Goal: Information Seeking & Learning: Compare options

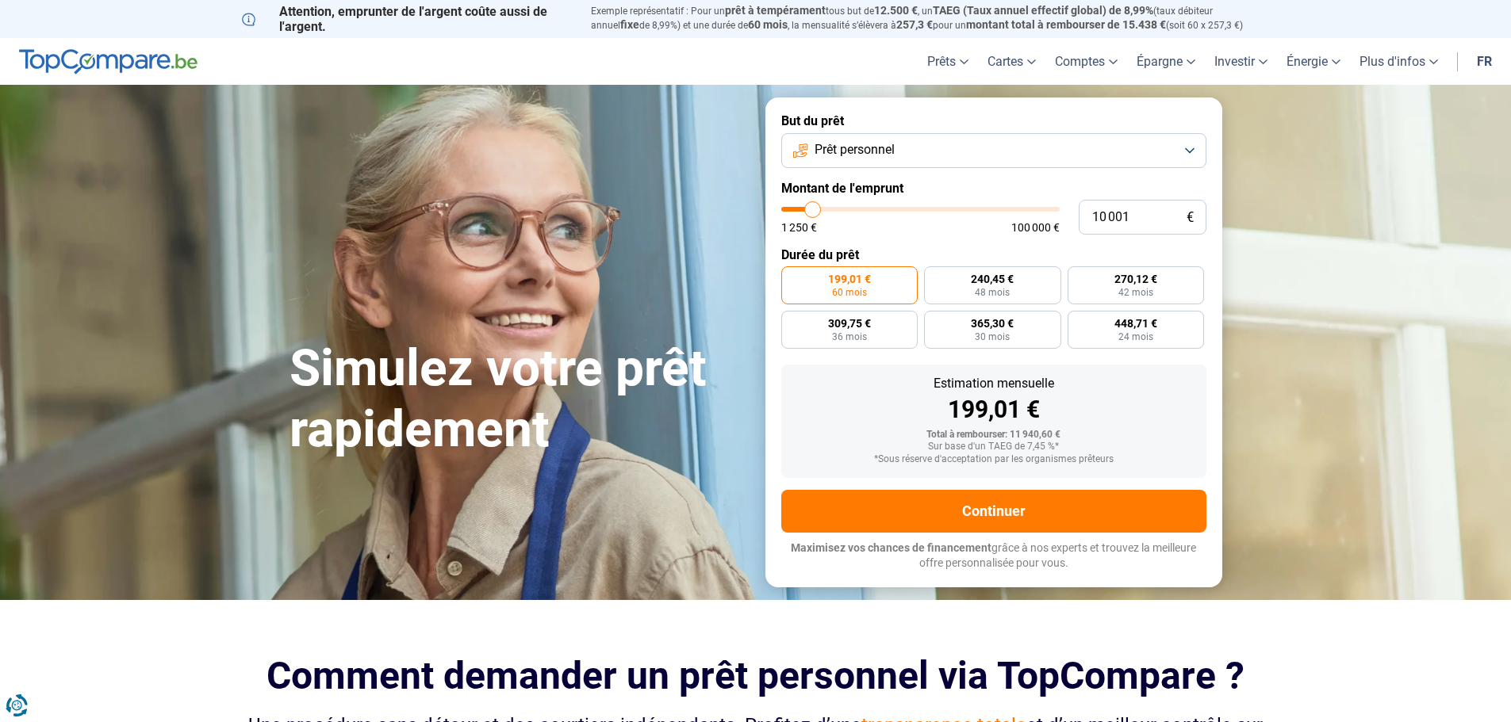
type input "9 000"
type input "9000"
type input "9 500"
type input "9500"
type input "9 750"
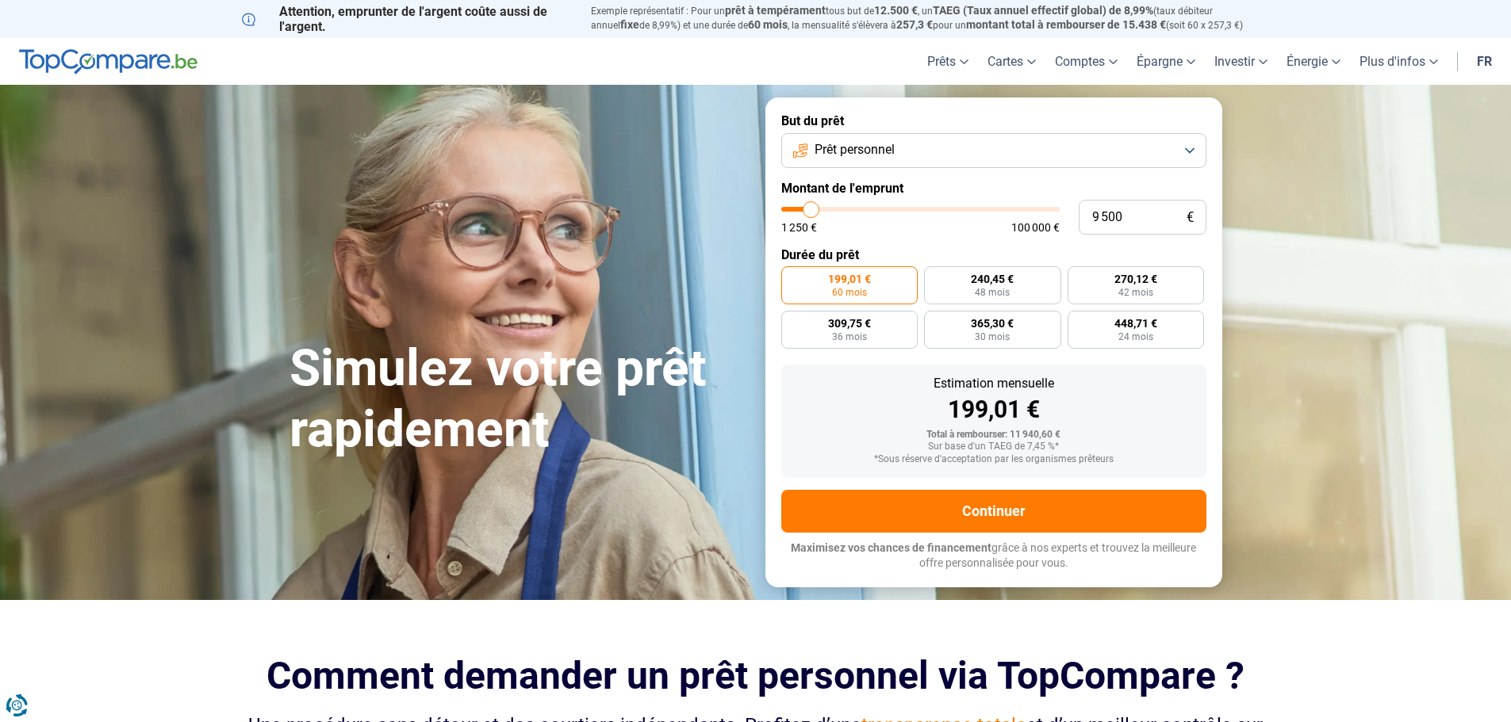
type input "9750"
type input "10 250"
type input "10250"
type input "10 500"
type input "10500"
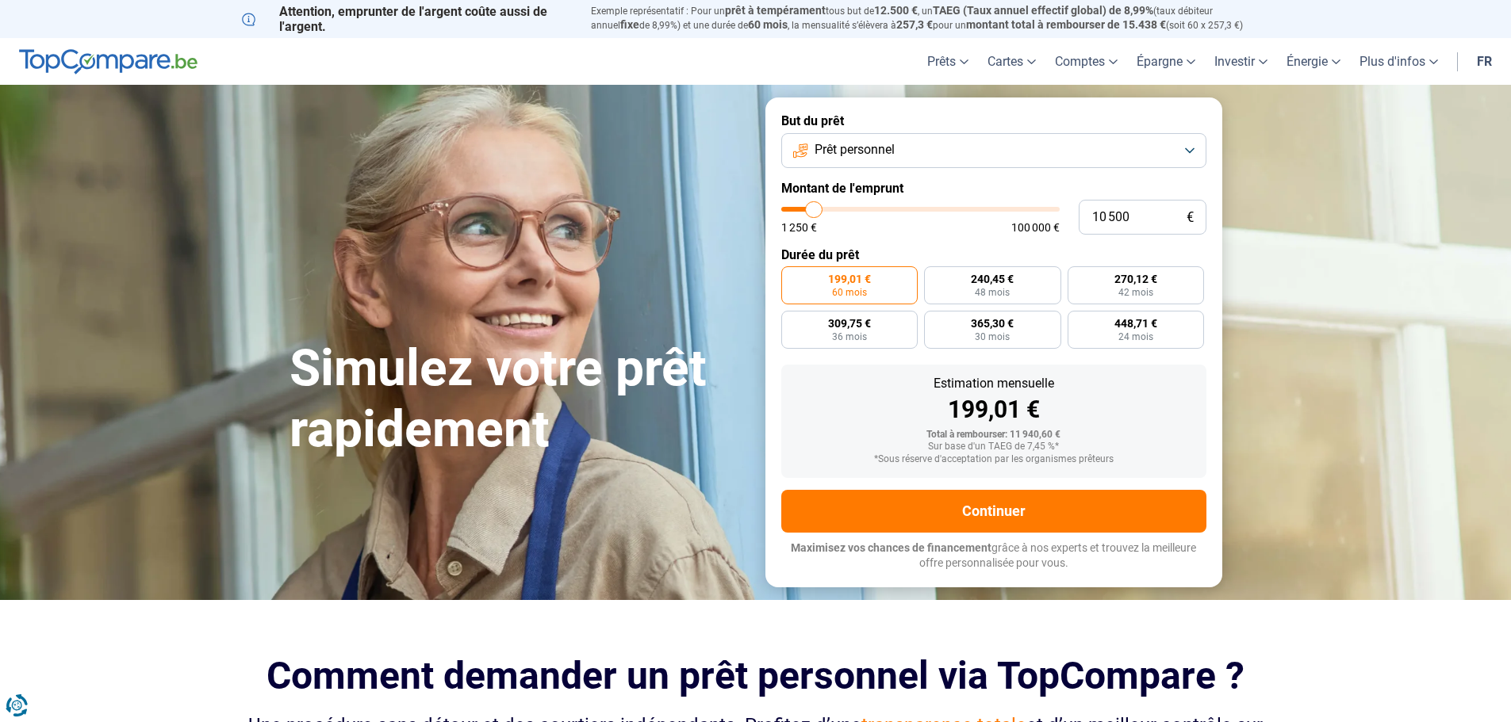
type input "11 000"
type input "11000"
type input "11 250"
type input "11250"
type input "11 500"
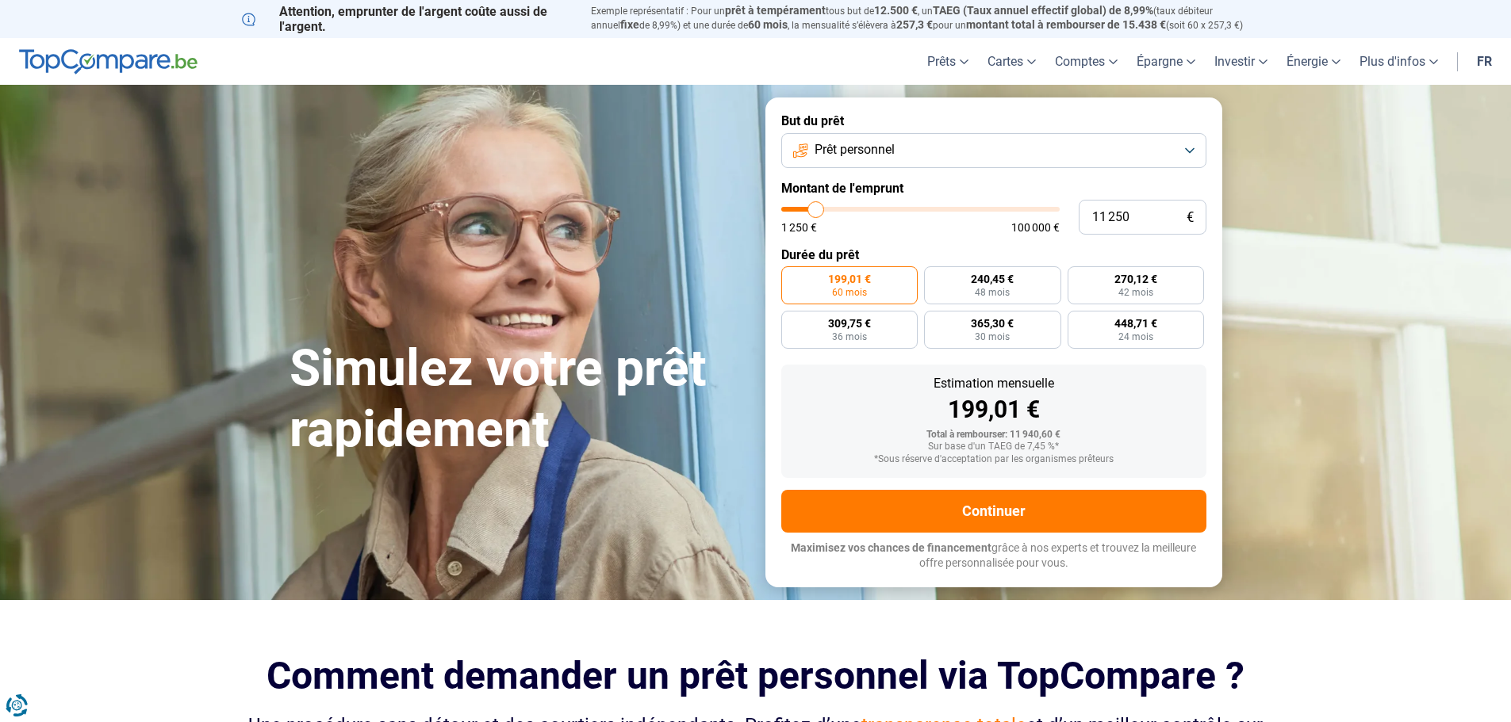
type input "11500"
type input "11 750"
type input "11750"
type input "12 000"
type input "12000"
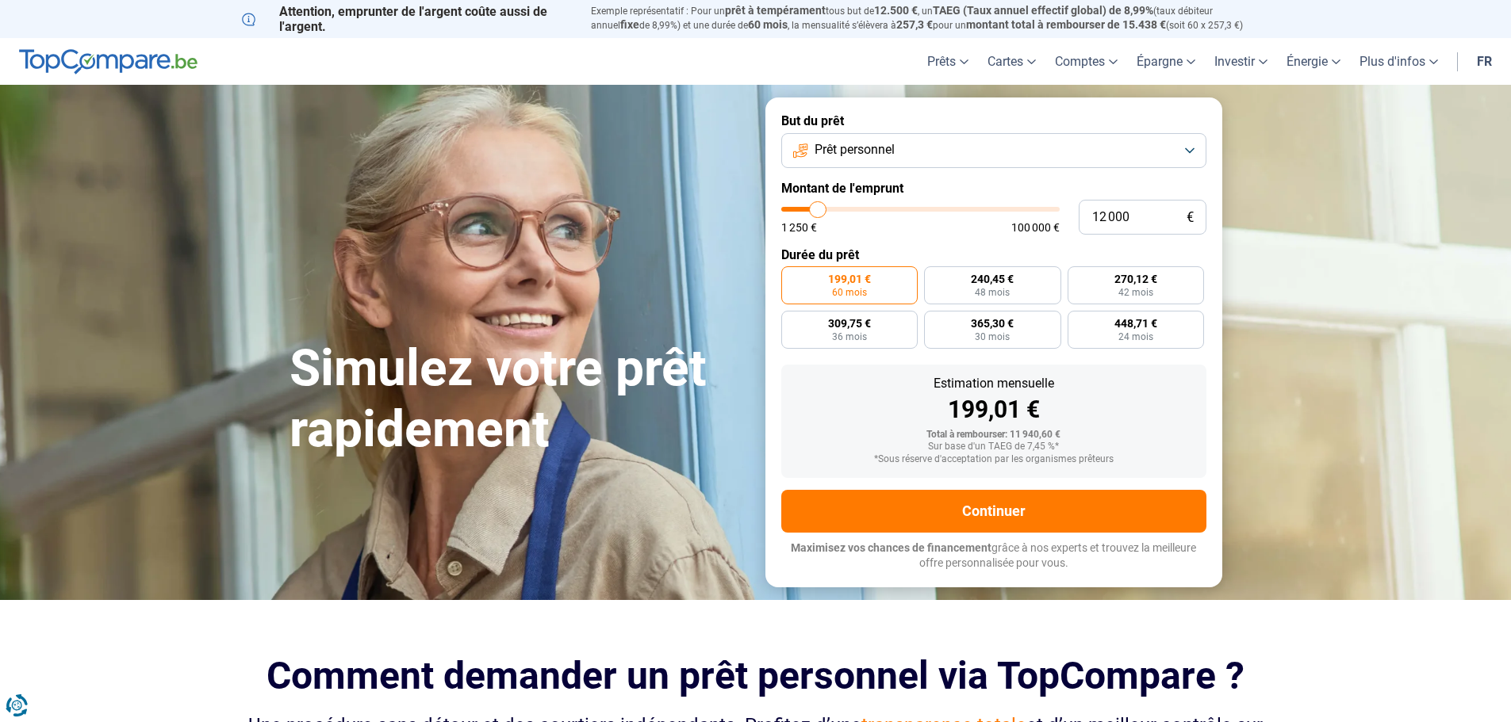
type input "12 750"
type input "12750"
type input "14 000"
type input "14000"
type input "14 750"
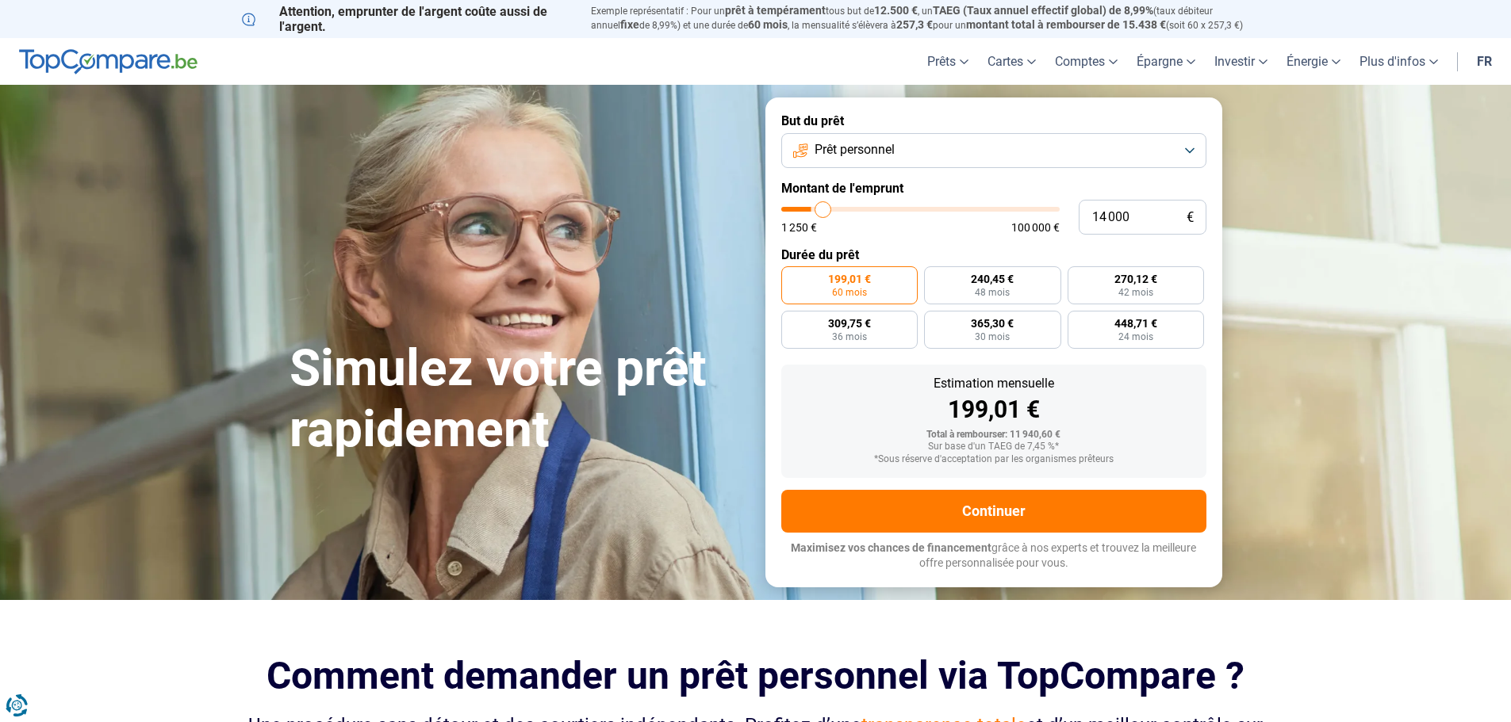
type input "14750"
type input "15 500"
type input "15500"
type input "16 500"
type input "16500"
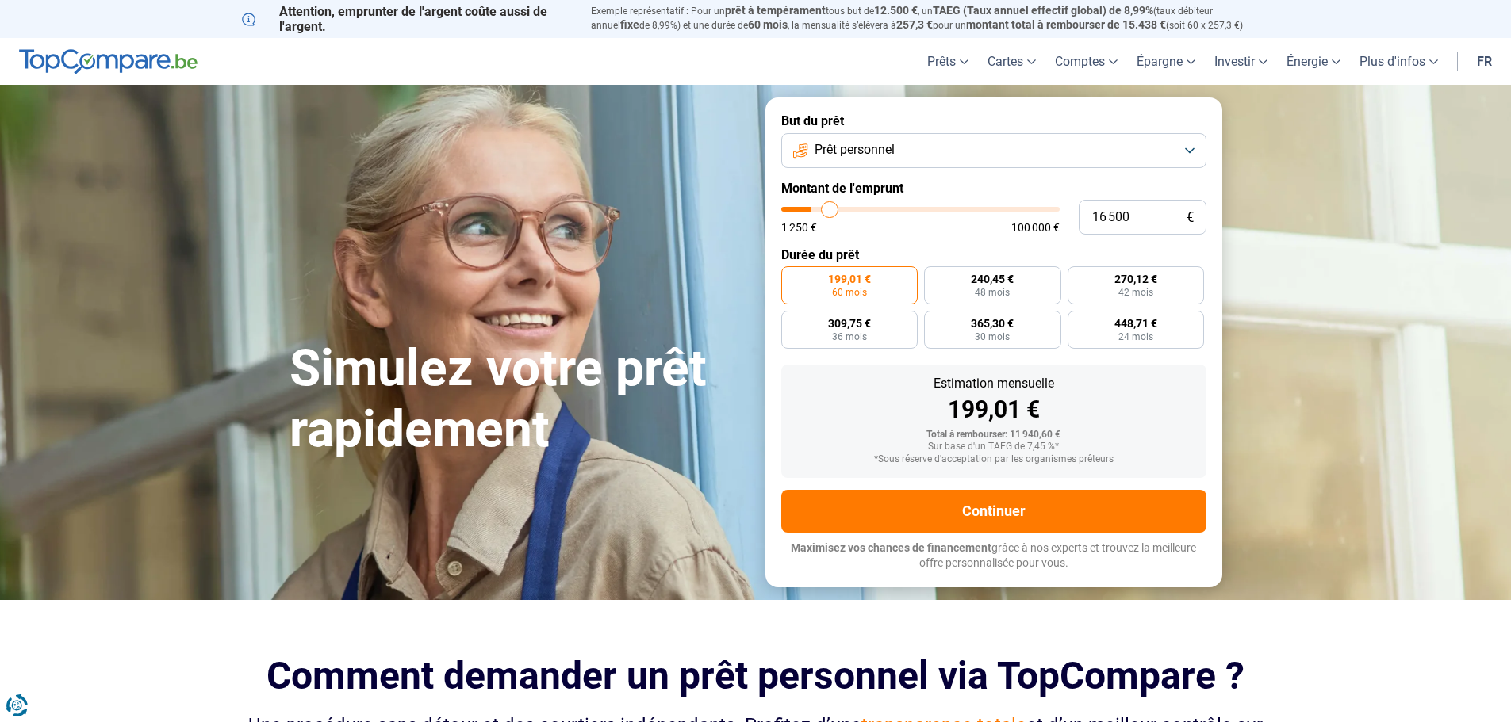
type input "17 250"
type input "17250"
type input "17 750"
type input "17750"
type input "18 000"
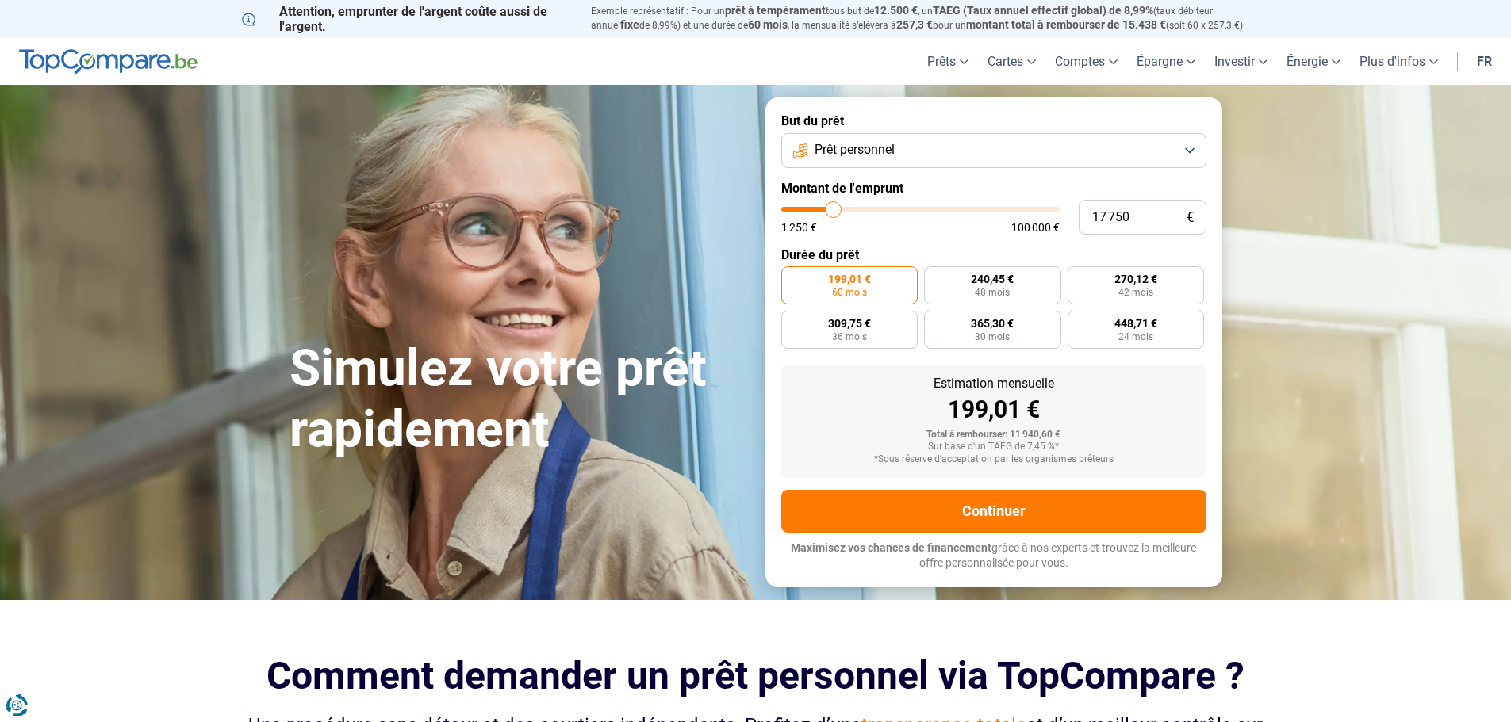
type input "18000"
type input "17 500"
type input "17500"
type input "17 250"
type input "17250"
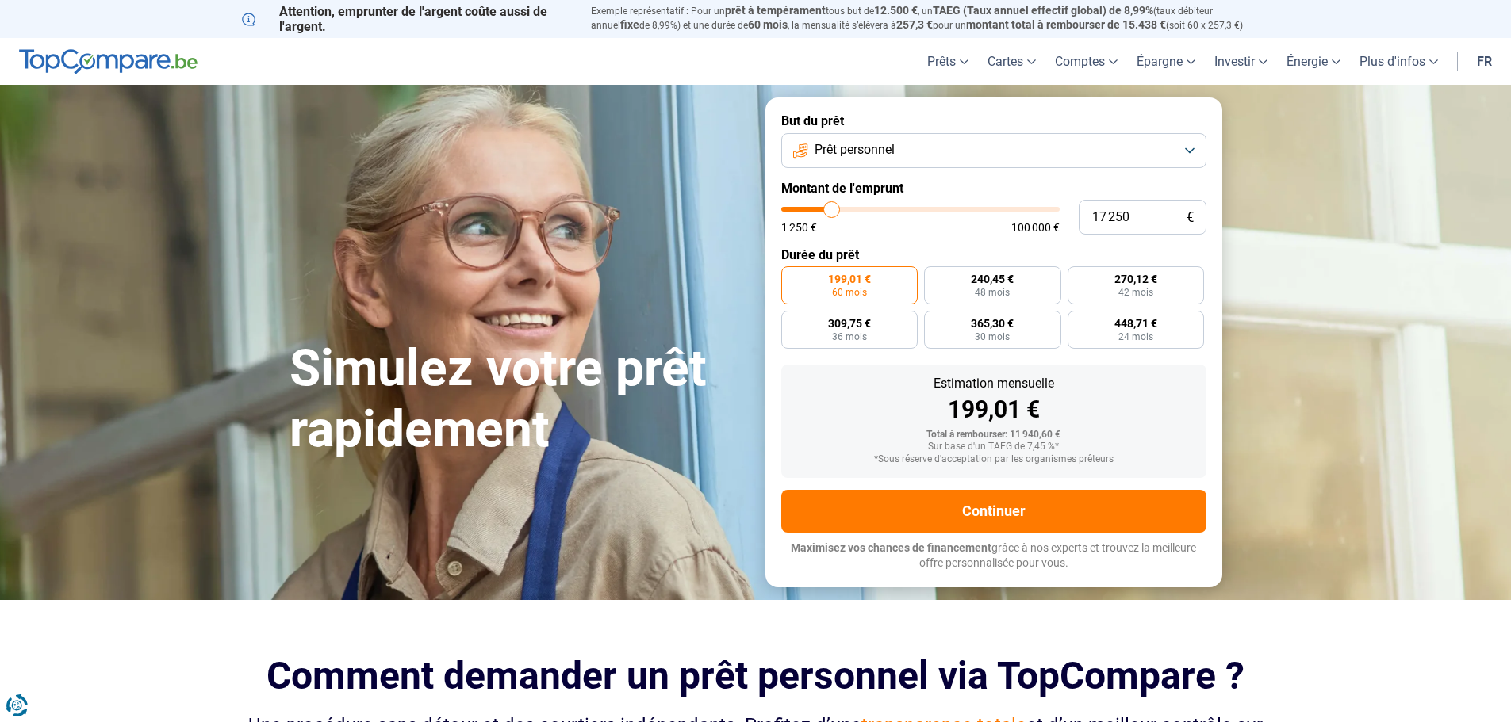
type input "17 000"
type input "17000"
type input "17 250"
type input "17250"
type input "17 000"
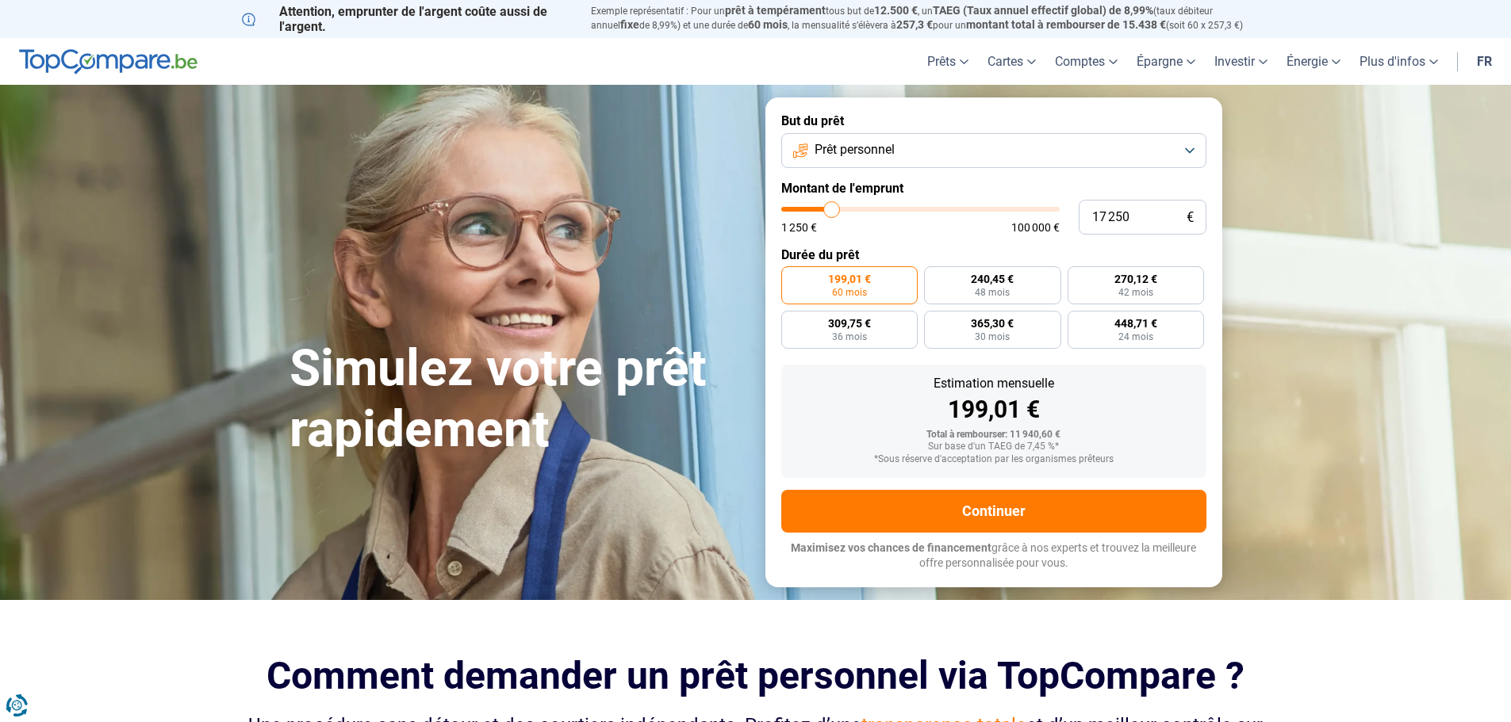
type input "17000"
type input "16 500"
type input "16500"
type input "16 250"
drag, startPoint x: 810, startPoint y: 210, endPoint x: 829, endPoint y: 208, distance: 20.0
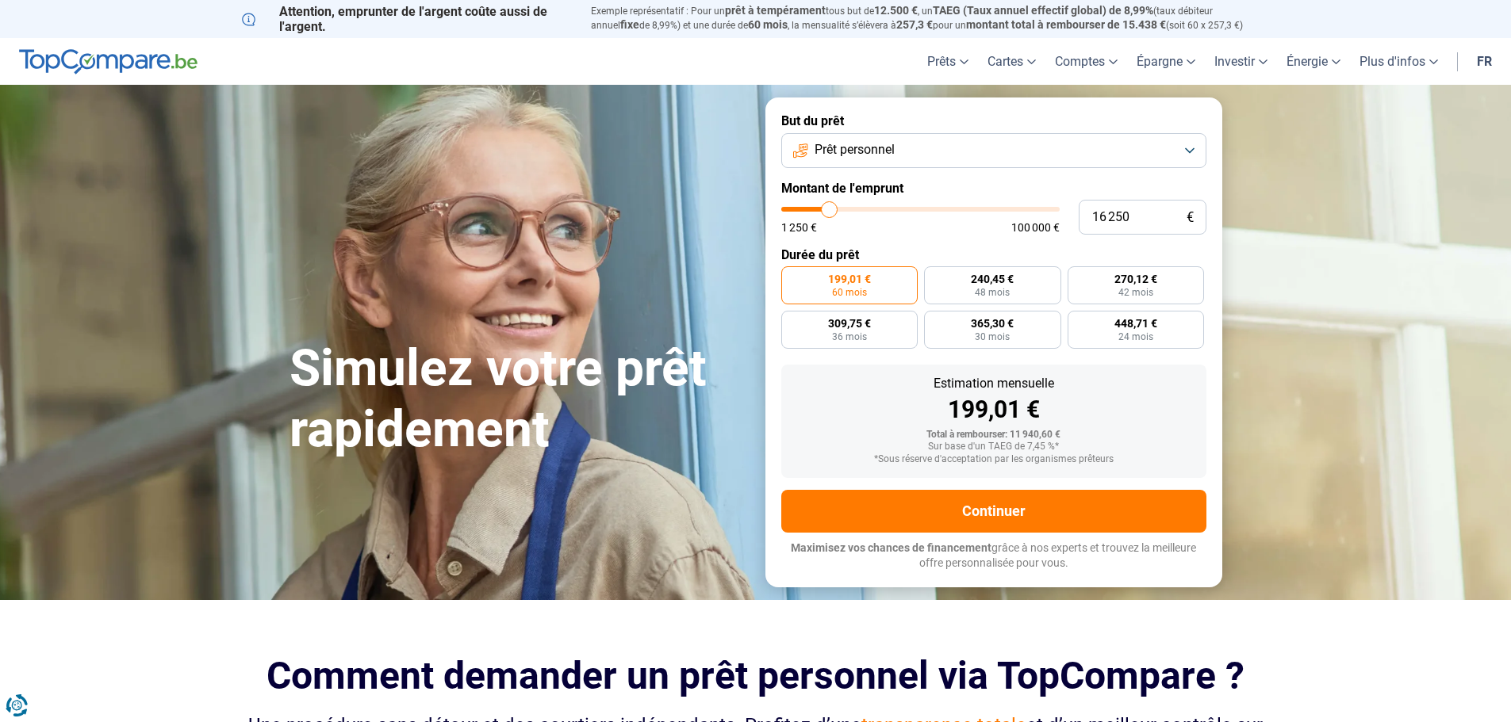
type input "16250"
click at [829, 208] on input "range" at bounding box center [920, 209] width 278 height 5
radio input "false"
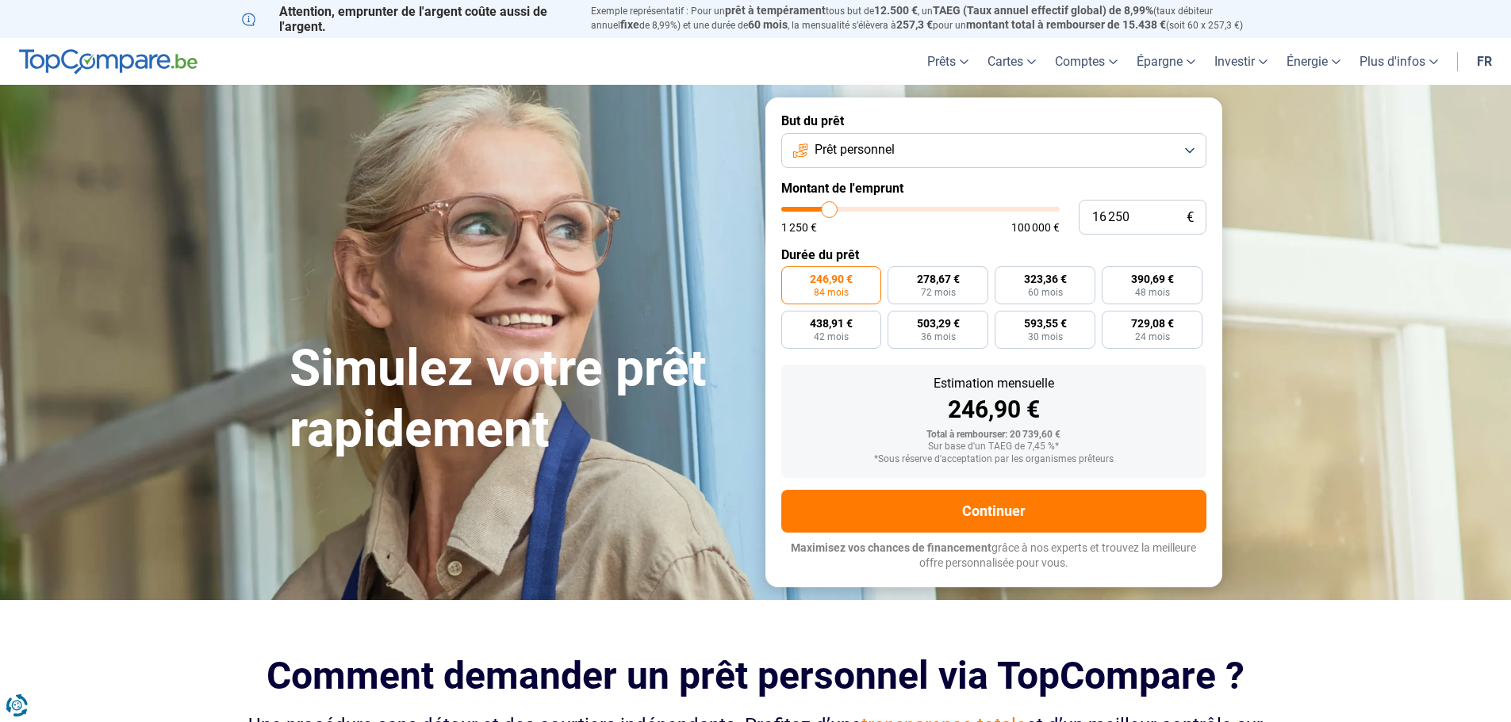
click at [829, 208] on input "range" at bounding box center [920, 209] width 278 height 5
type input "14 750"
type input "14750"
type input "14 250"
type input "14250"
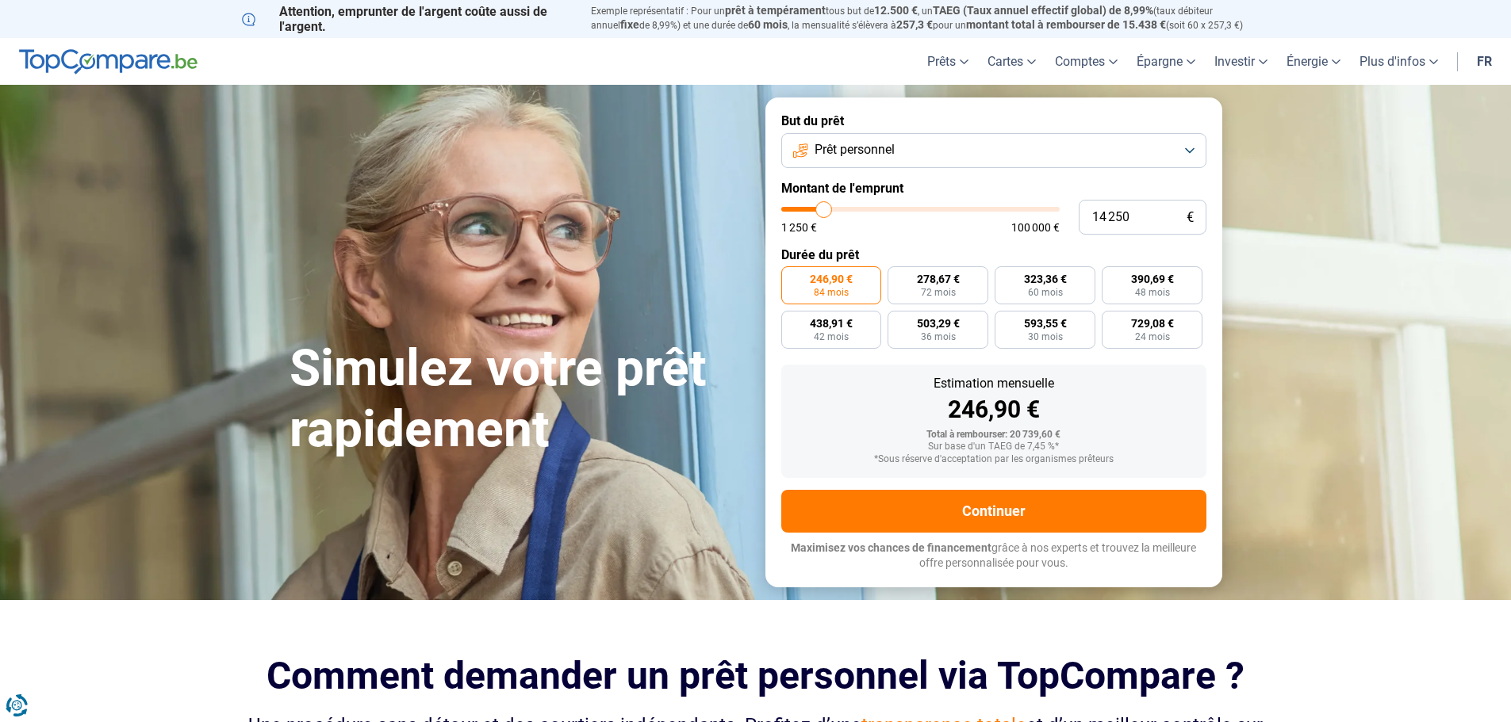
type input "12 000"
type input "12000"
type input "8 000"
type input "8000"
type input "3 000"
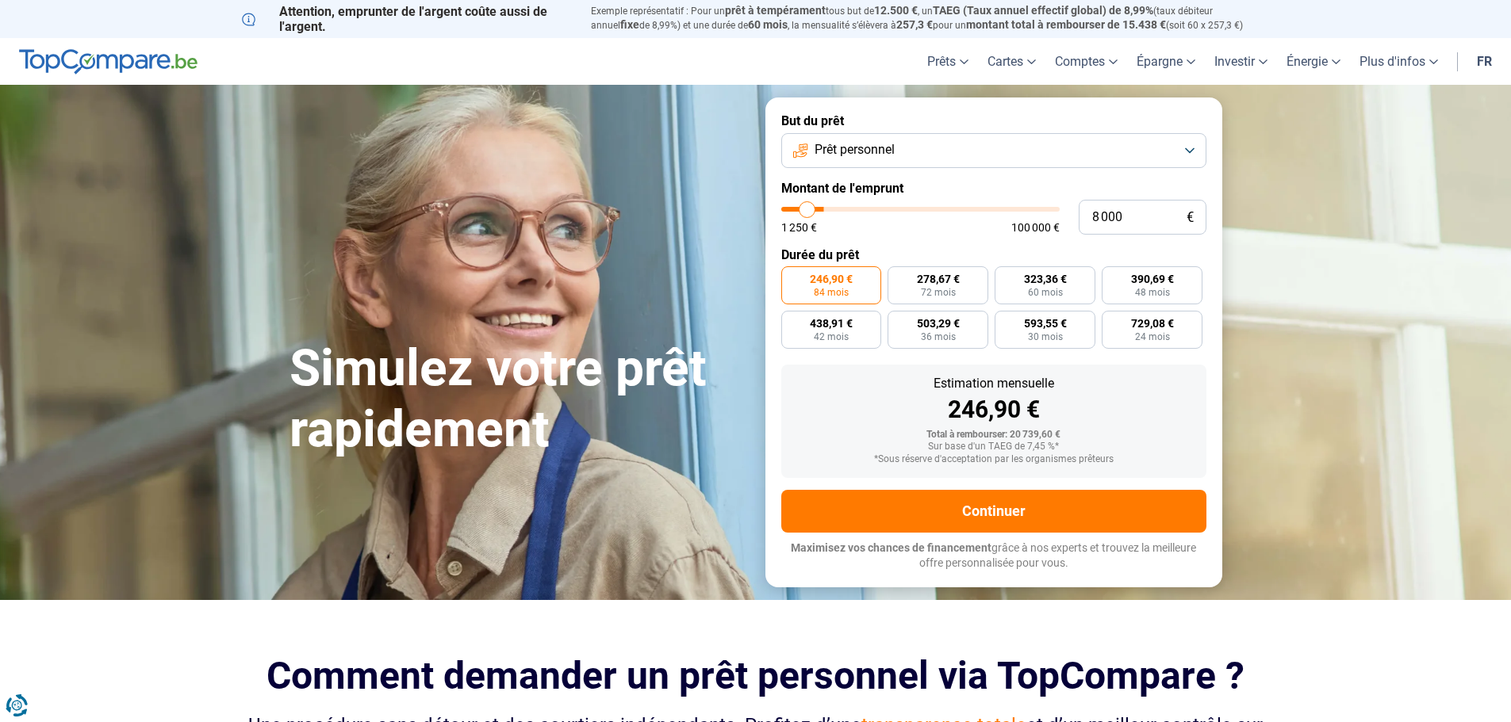
type input "3000"
type input "1 250"
type input "1250"
click at [781, 208] on input "range" at bounding box center [920, 209] width 278 height 5
radio input "true"
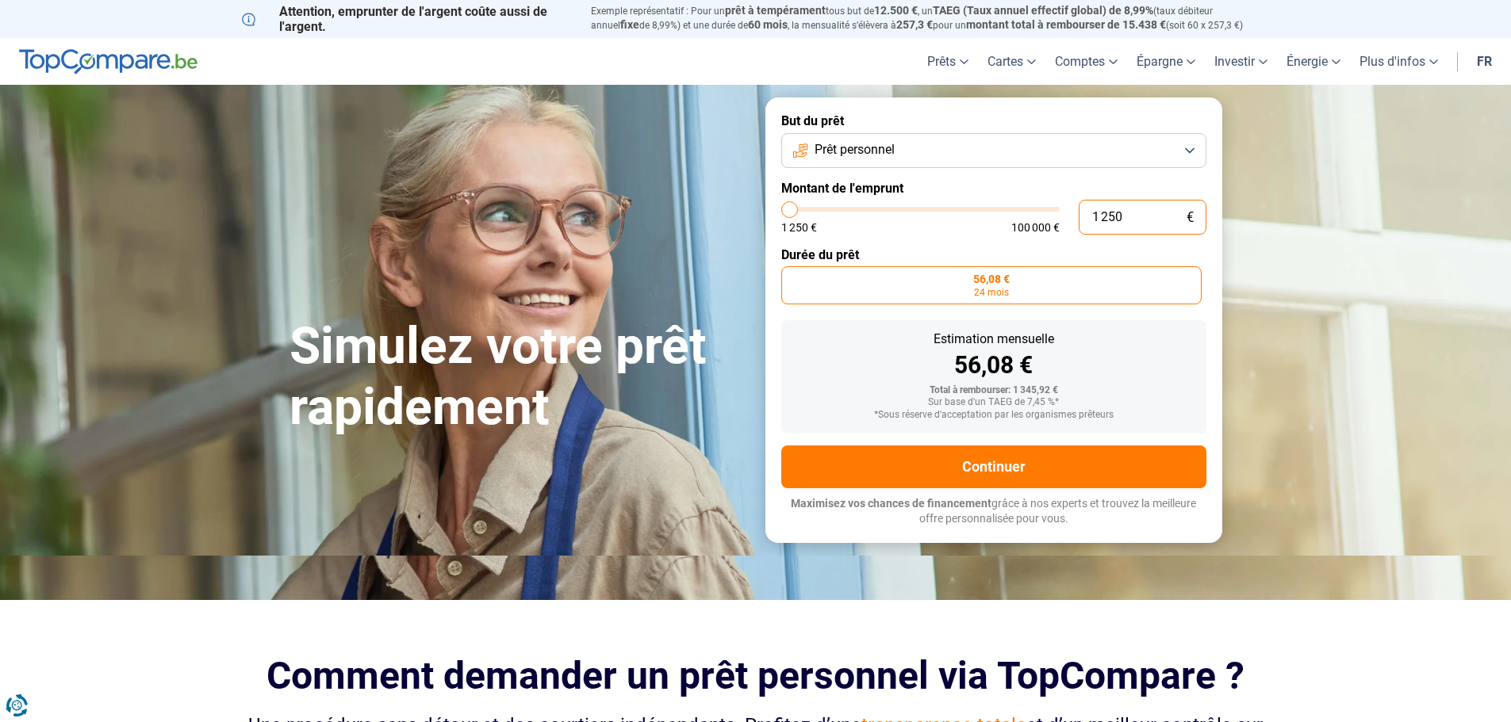
drag, startPoint x: 1127, startPoint y: 220, endPoint x: 1083, endPoint y: 216, distance: 43.8
click at [1078, 221] on input "1 250" at bounding box center [1142, 217] width 128 height 35
type input "2"
type input "1250"
type input "20"
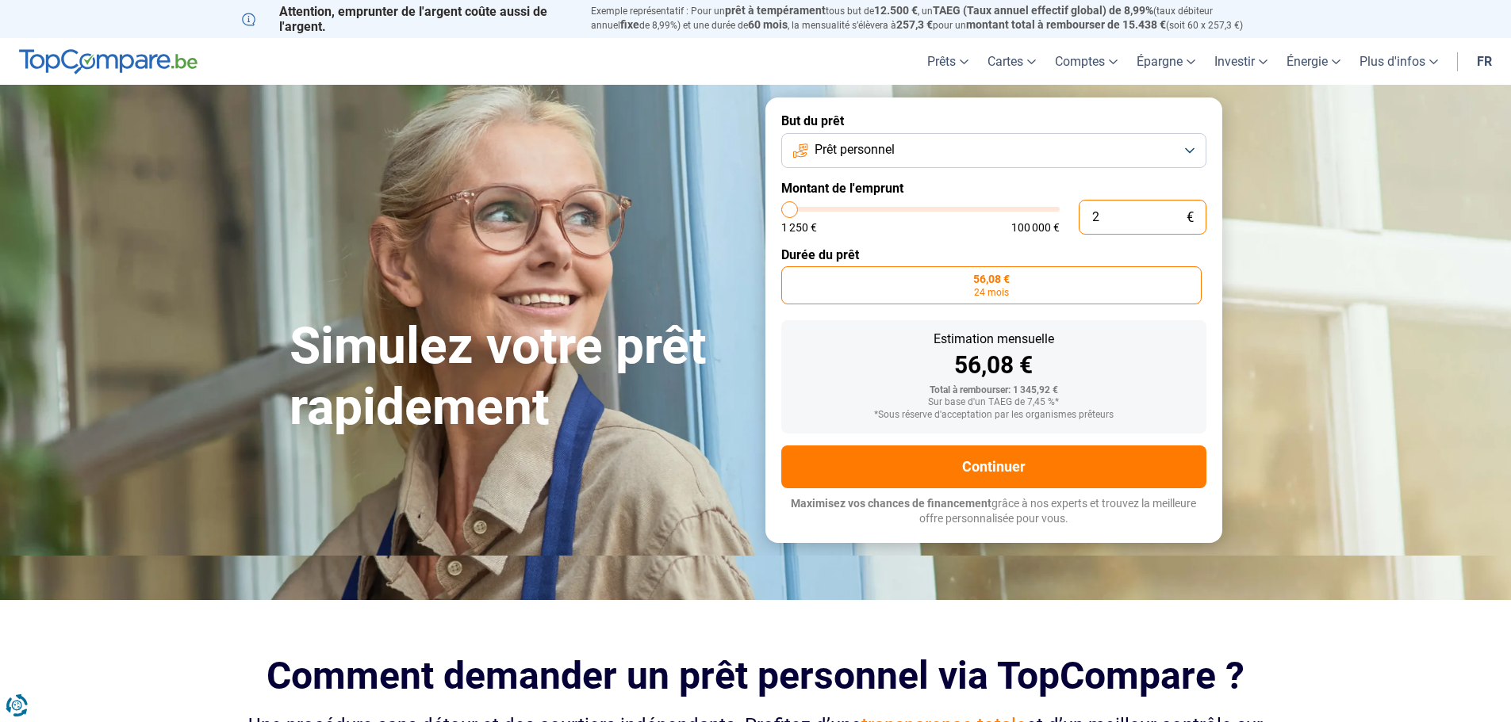
type input "1250"
type input "200"
type input "1250"
type input "1 250"
type input "1250"
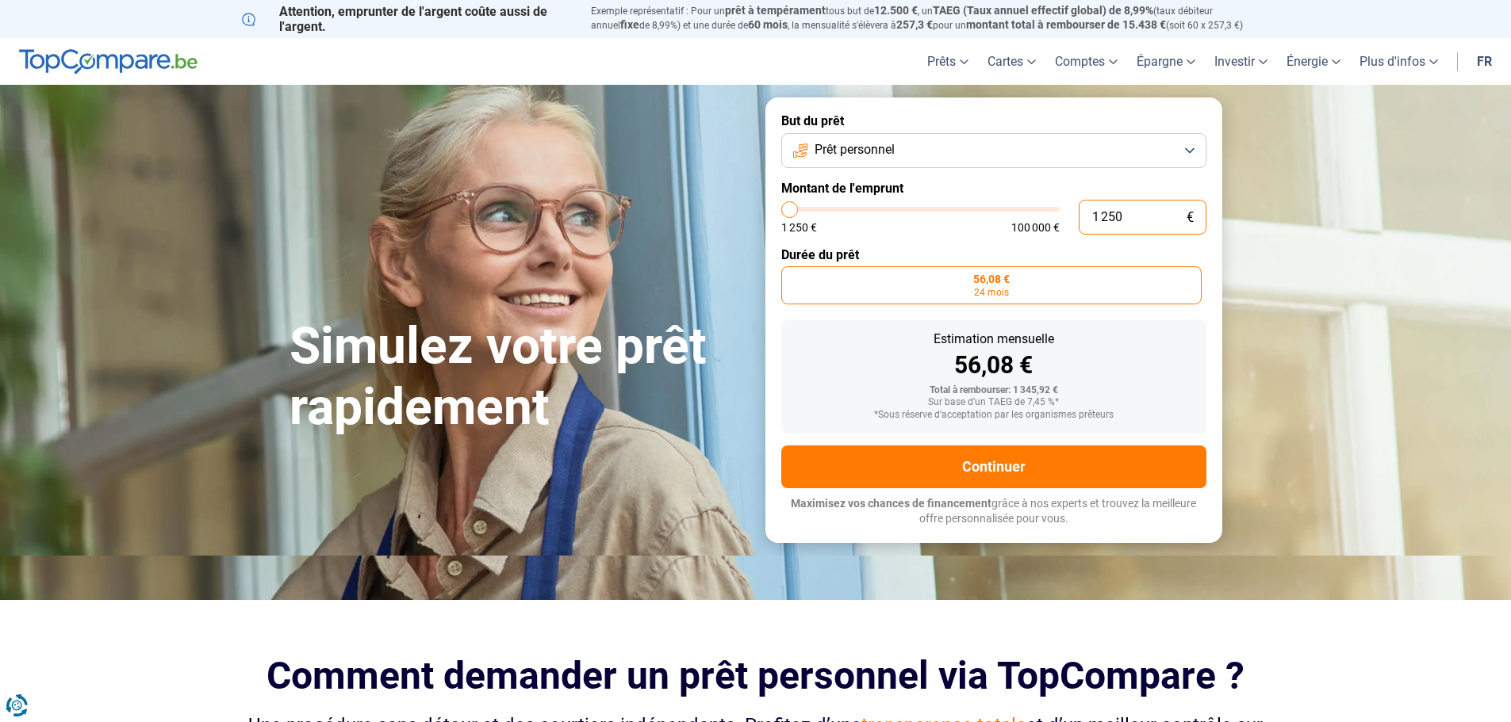
type input "12 500"
type input "12500"
radio input "false"
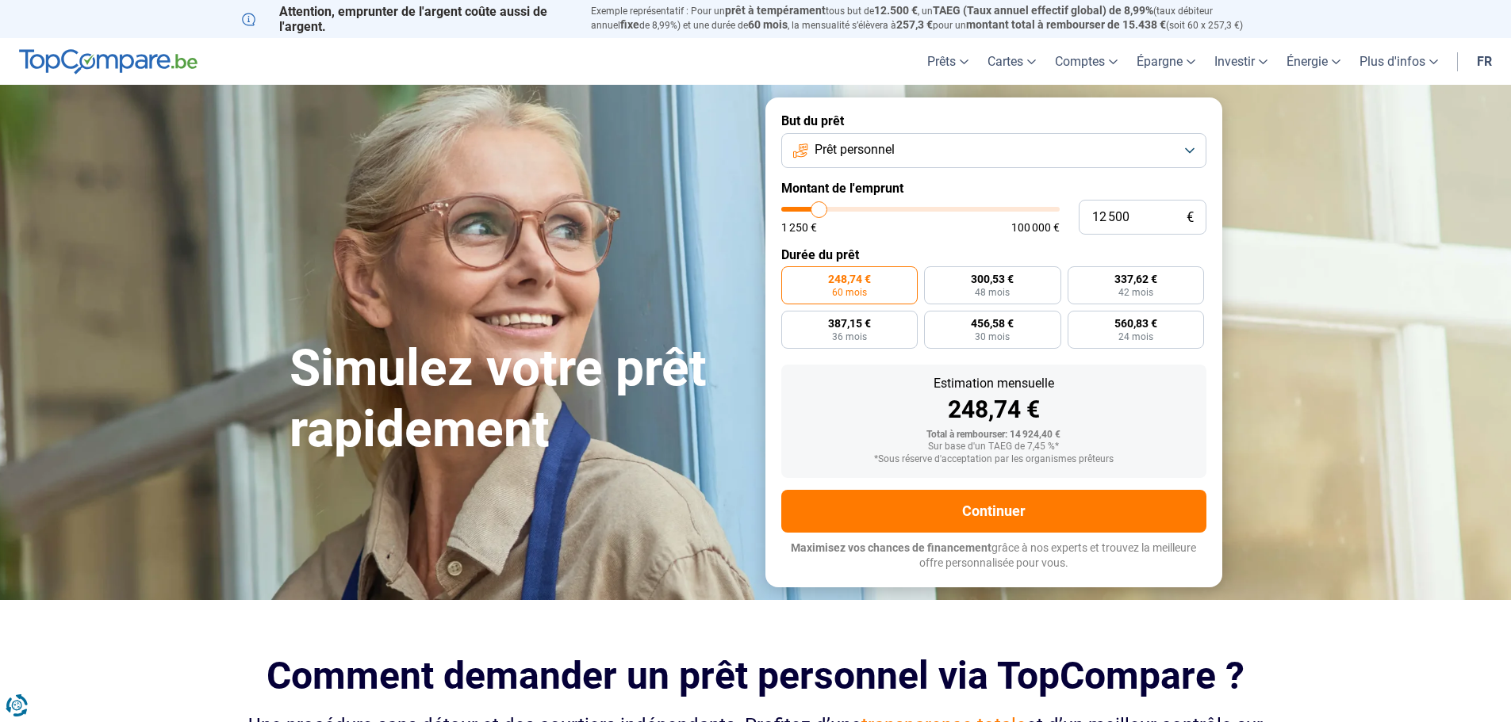
type input "14 000"
type input "14000"
type input "12 750"
type input "12750"
type input "7 500"
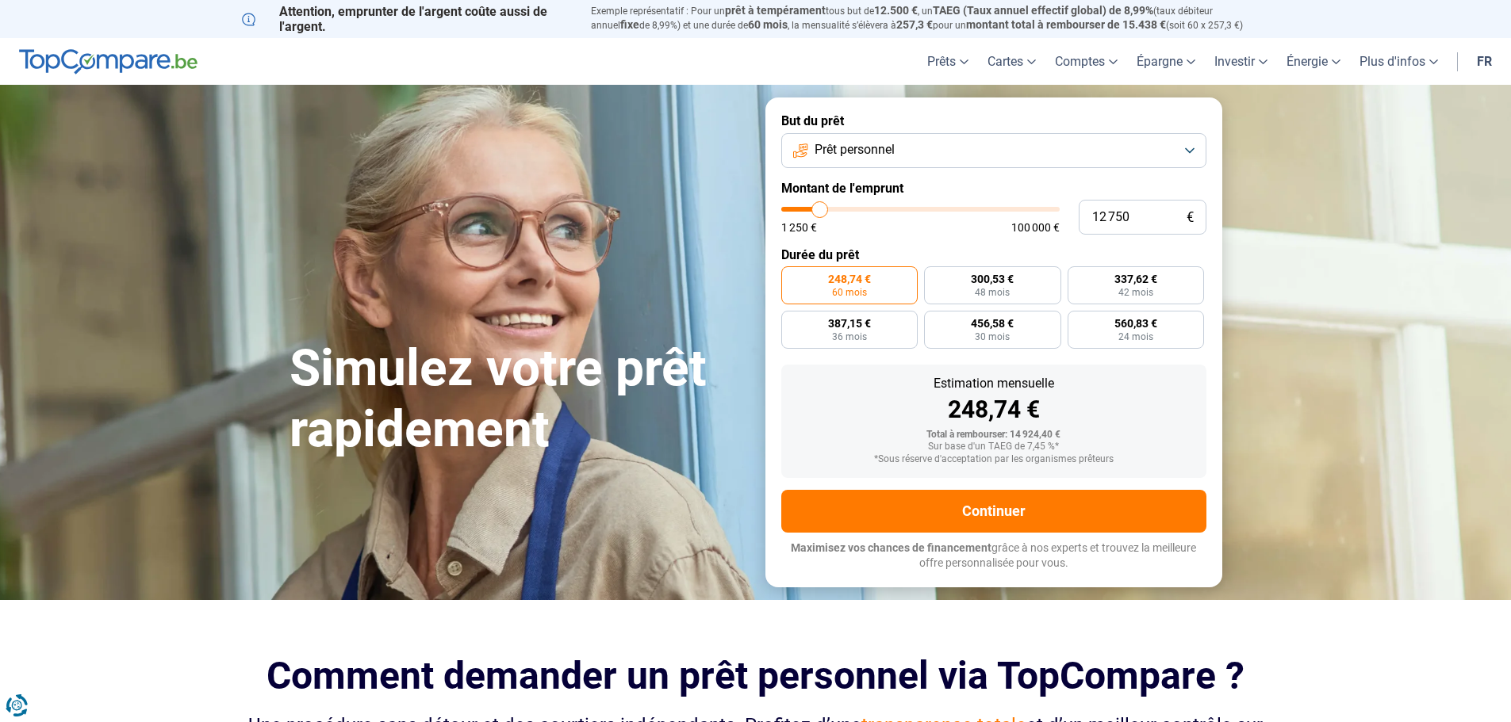
type input "7500"
type input "5 000"
type input "5000"
type input "3 750"
type input "3750"
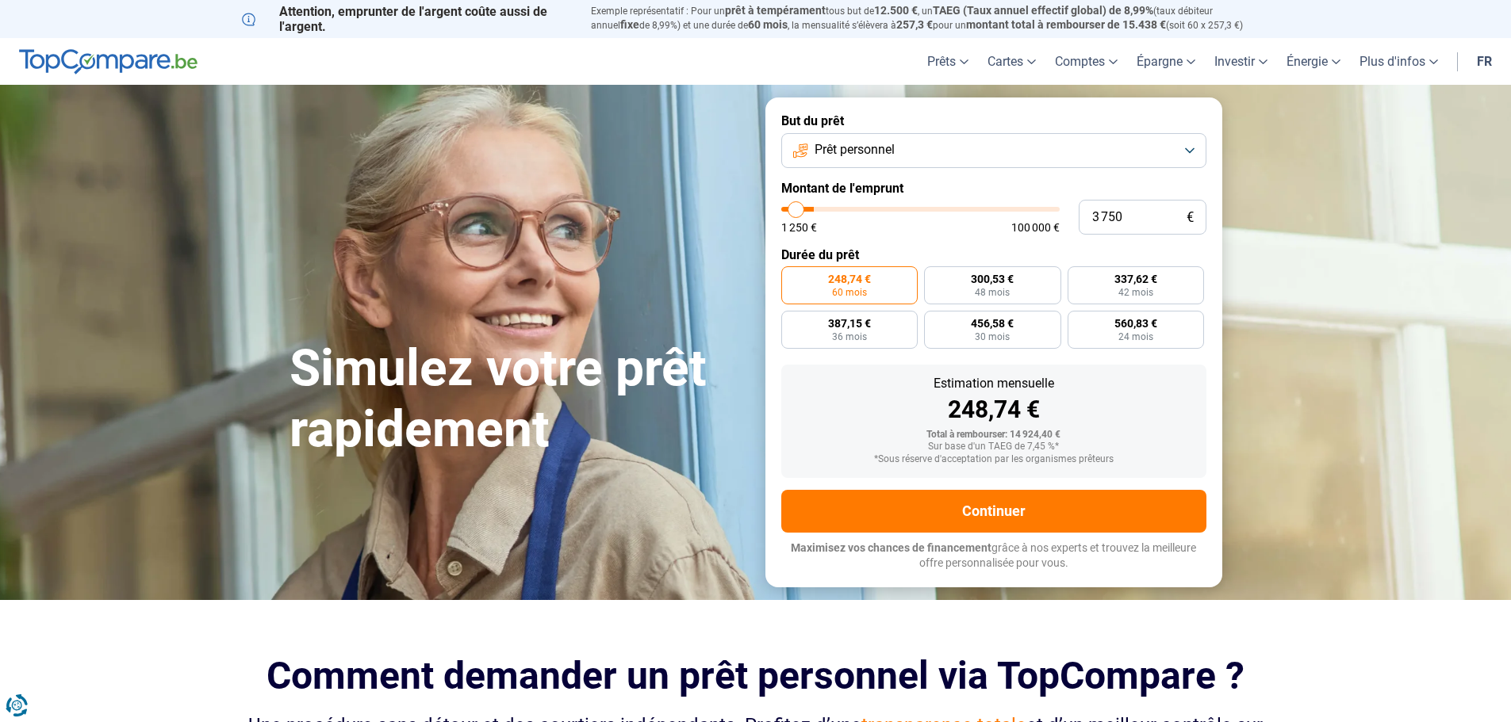
type input "1 250"
drag, startPoint x: 825, startPoint y: 213, endPoint x: 753, endPoint y: 211, distance: 71.4
type input "1250"
click at [781, 211] on input "range" at bounding box center [920, 209] width 278 height 5
radio input "true"
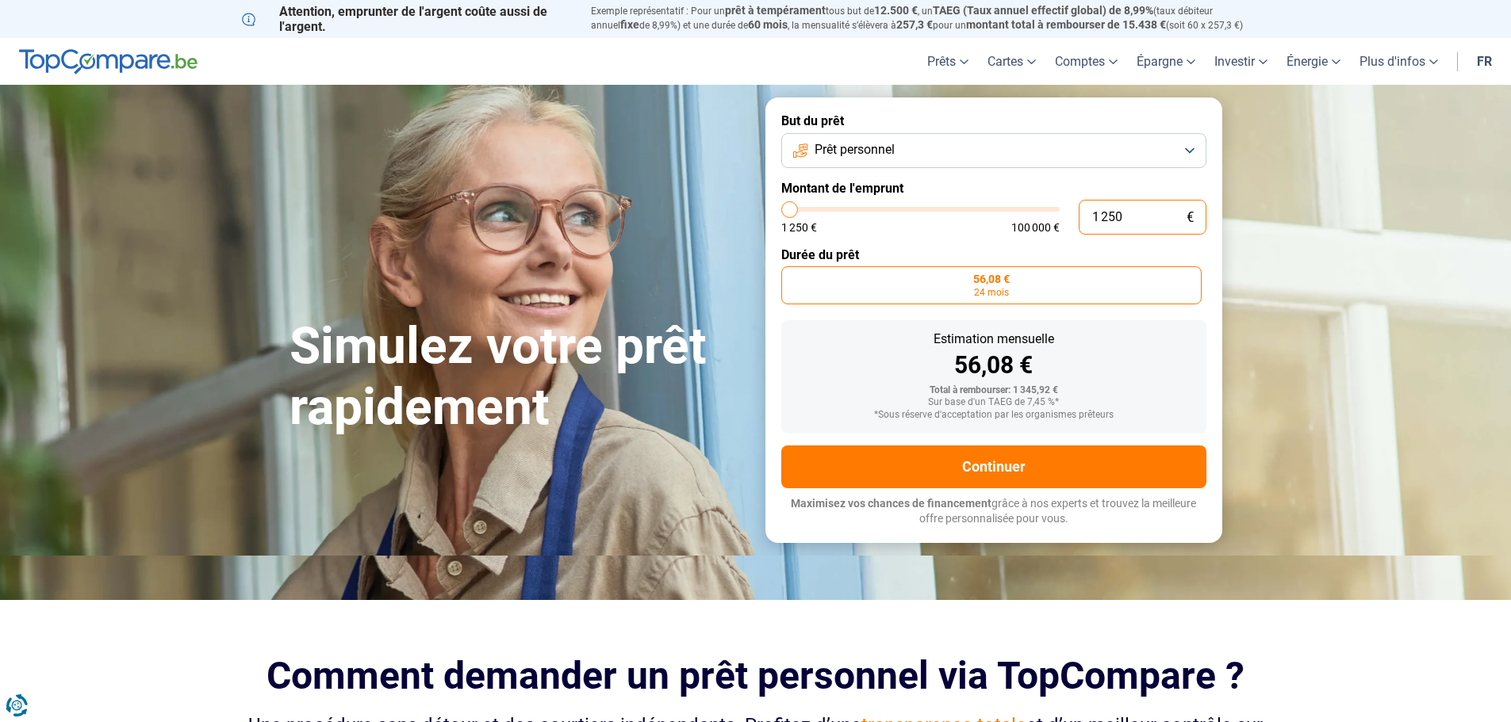
click at [1135, 216] on input "1 250" at bounding box center [1142, 217] width 128 height 35
type input "125"
type input "1250"
type input "12"
type input "1250"
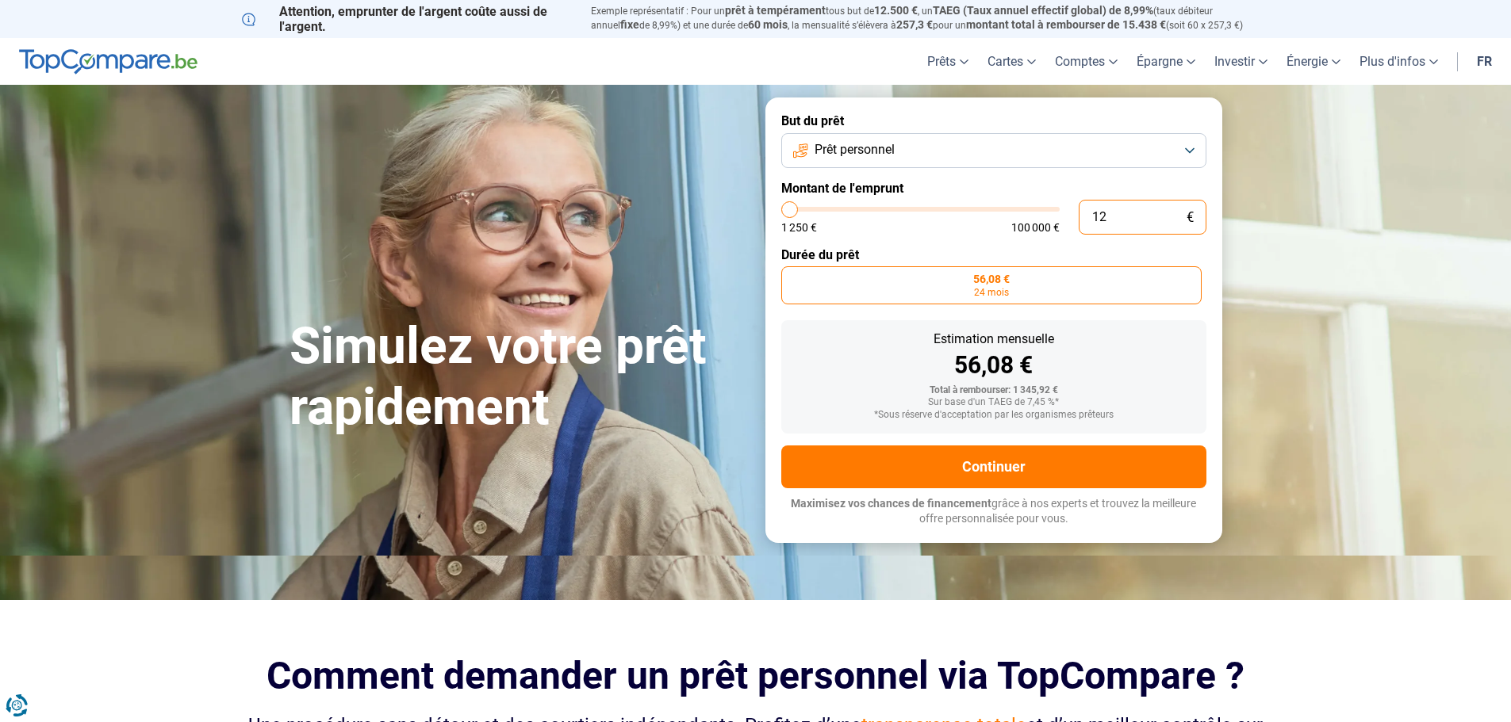
type input "1"
type input "1250"
type input "0"
type input "1250"
type input "2"
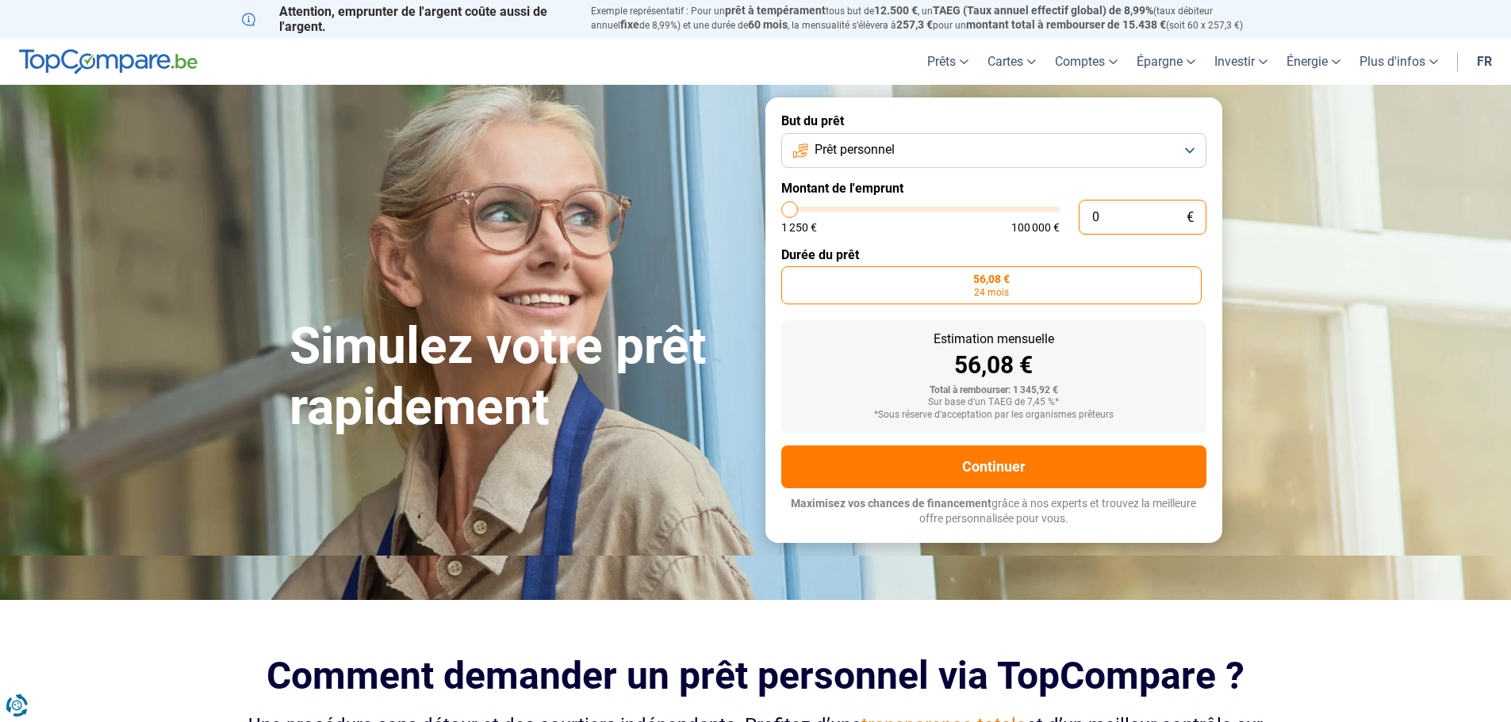
type input "1250"
type input "20"
type input "1250"
type input "200"
type input "1250"
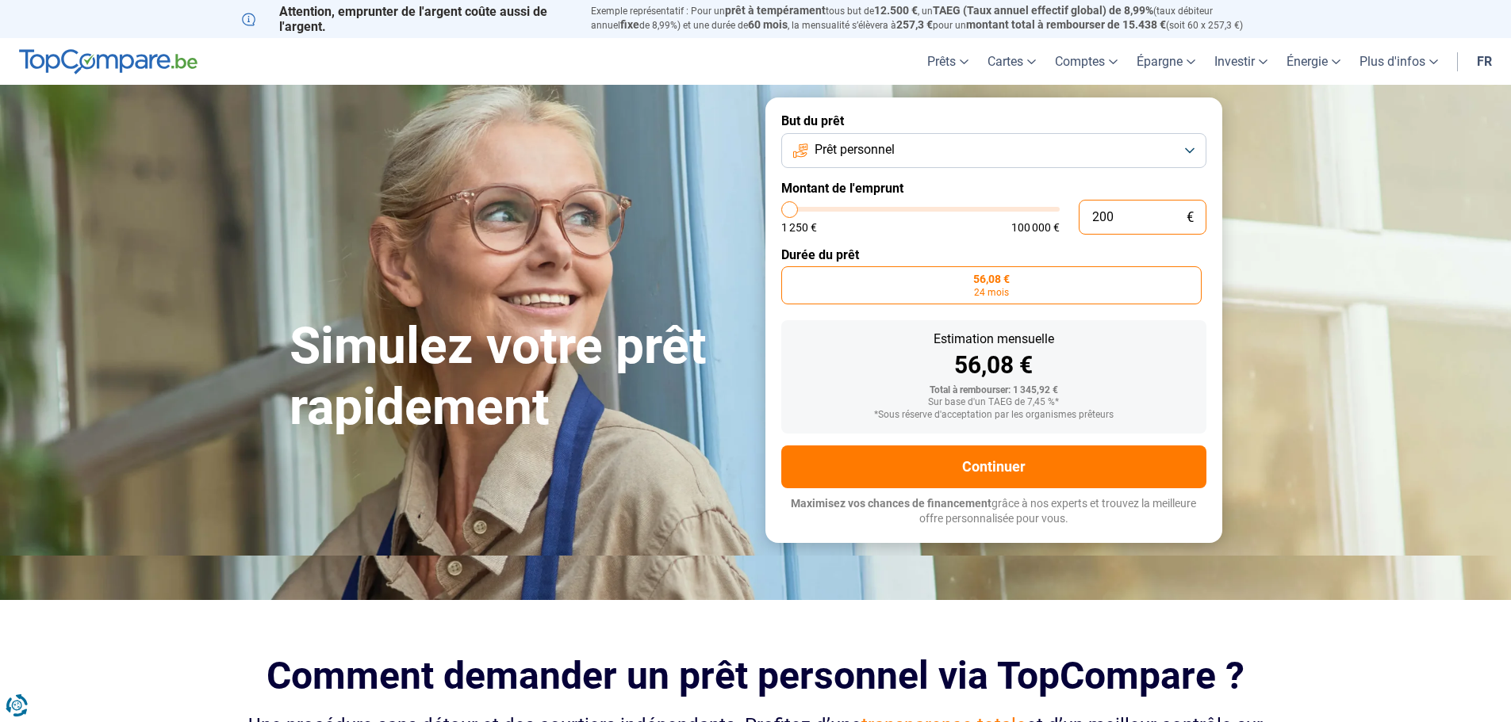
type input "2 000"
type input "2000"
type input "4 000"
type input "4000"
type input "3 750"
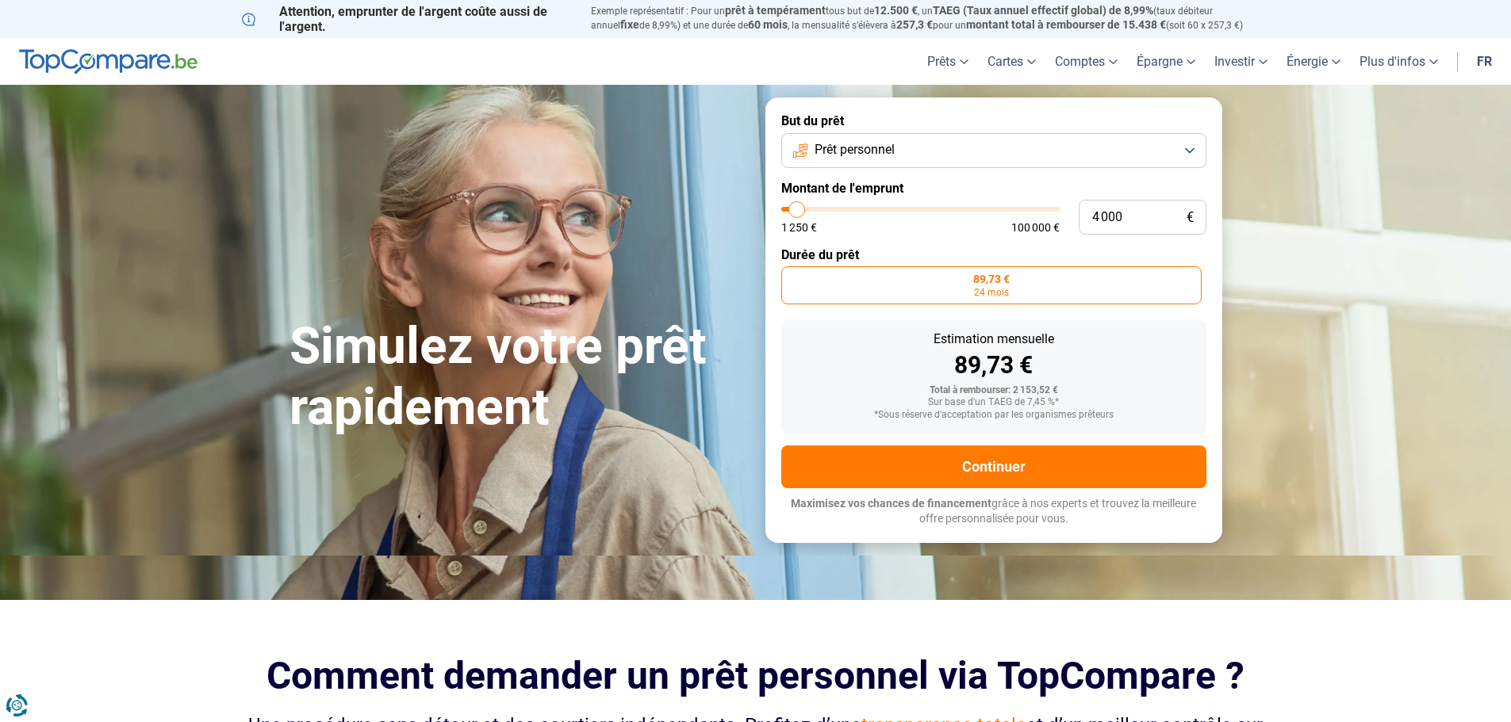
type input "3750"
type input "3 500"
type input "3500"
type input "3 000"
type input "3000"
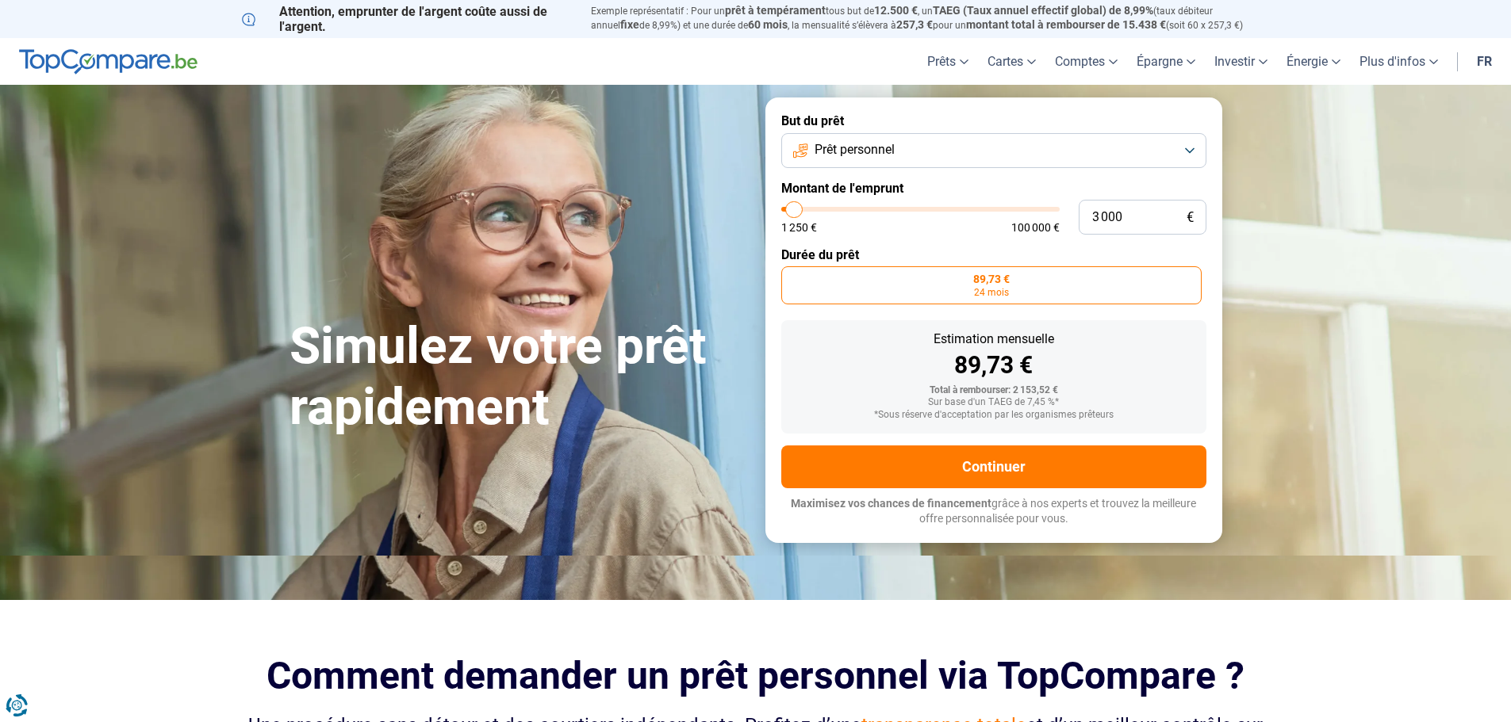
click at [795, 212] on input "range" at bounding box center [920, 209] width 278 height 5
radio input "false"
click at [875, 286] on label "109,58 € 30 mois" at bounding box center [885, 285] width 208 height 38
click at [791, 277] on input "109,58 € 30 mois" at bounding box center [786, 271] width 10 height 10
type input "2 750"
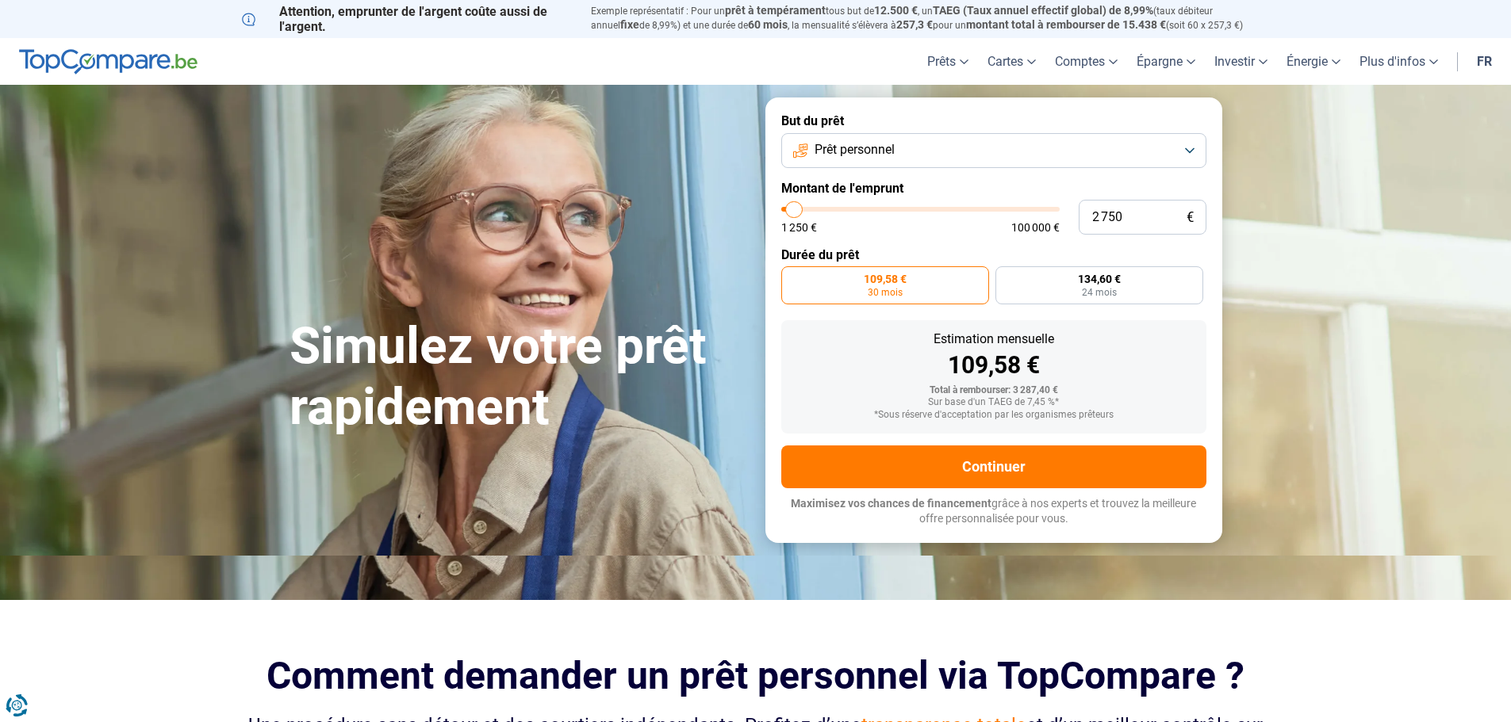
type input "2750"
type input "2 000"
type input "2000"
type input "1 250"
drag, startPoint x: 795, startPoint y: 210, endPoint x: 779, endPoint y: 213, distance: 15.3
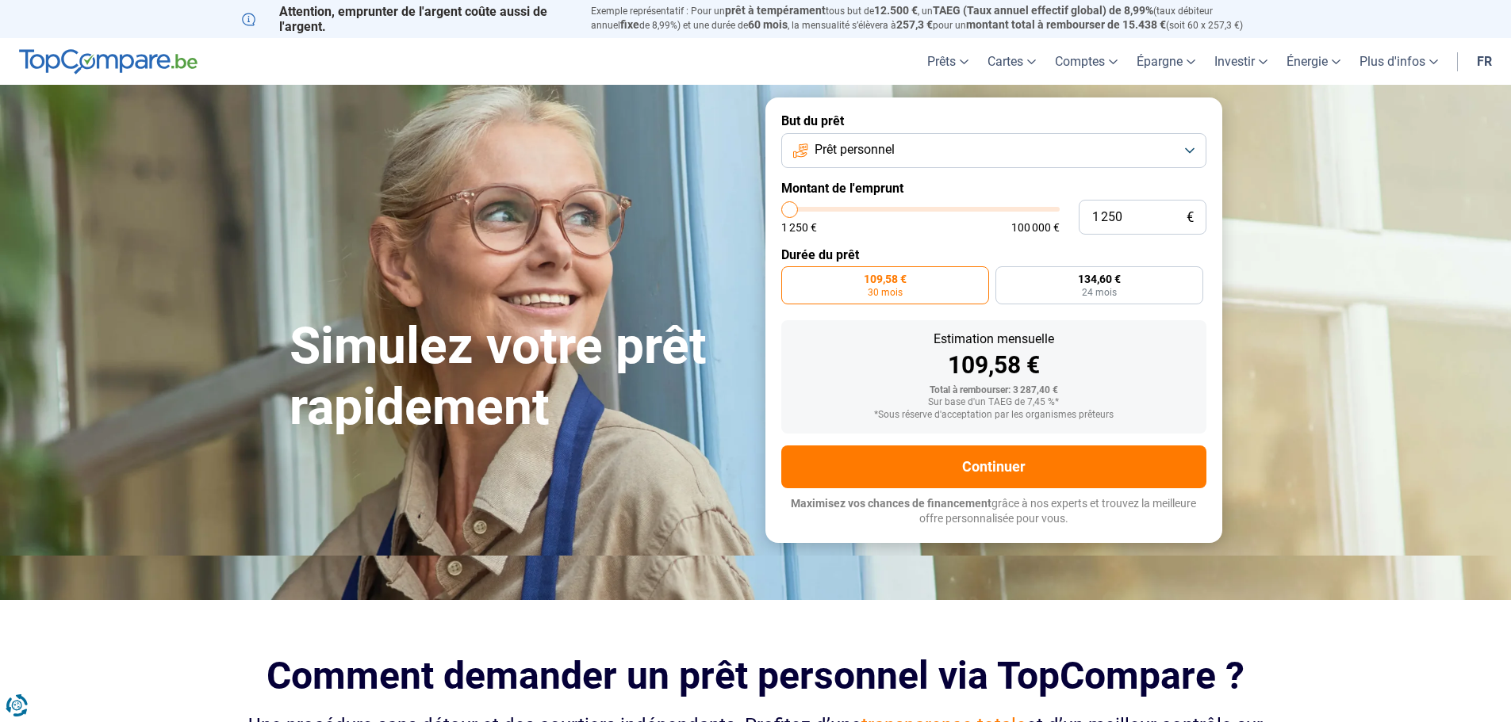
type input "1250"
click at [781, 212] on input "range" at bounding box center [920, 209] width 278 height 5
radio input "true"
drag, startPoint x: 1130, startPoint y: 216, endPoint x: 1066, endPoint y: 226, distance: 64.9
click at [1066, 226] on div "1 250 € 1 250 € 100 000 €" at bounding box center [993, 217] width 425 height 35
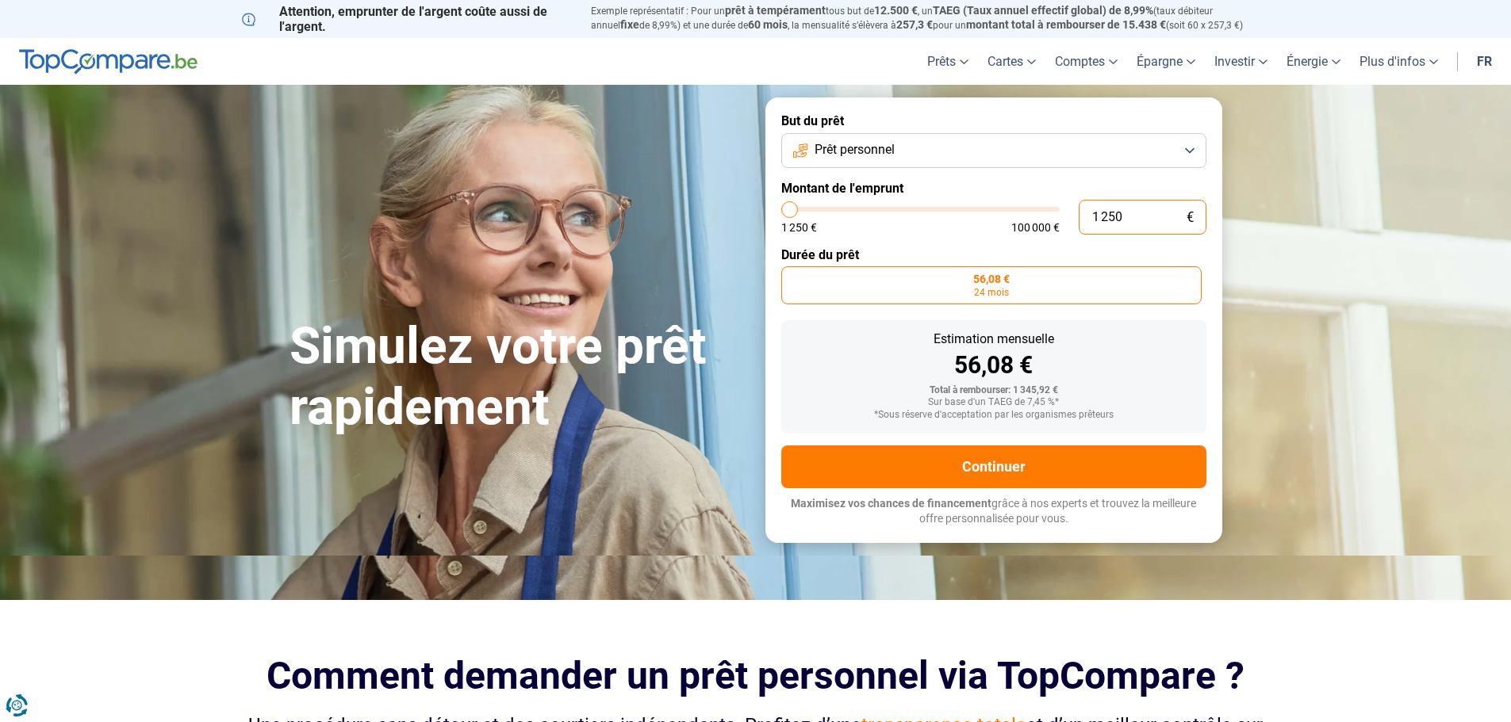
type input "2"
type input "1250"
type input "25"
type input "1250"
type input "250"
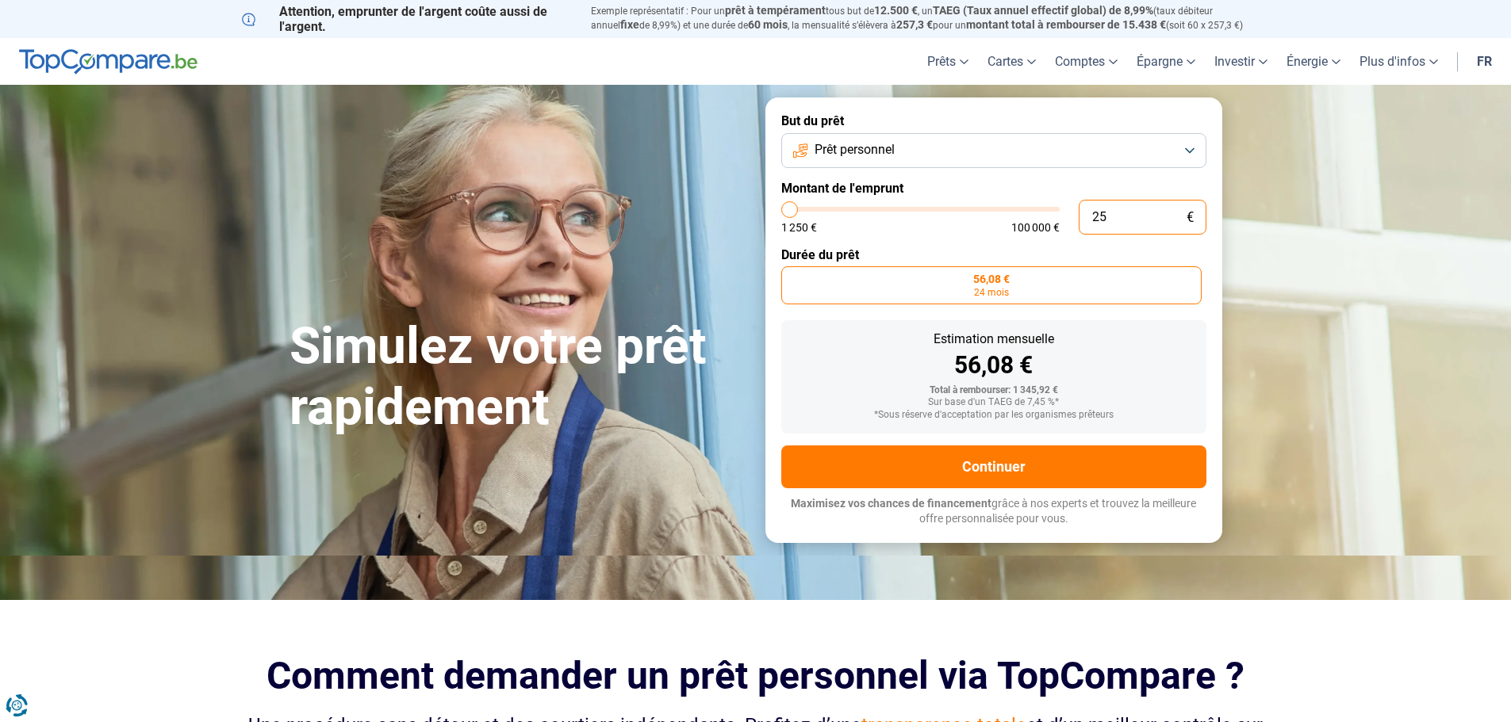
type input "1250"
type input "2 500"
type input "2500"
drag, startPoint x: 1153, startPoint y: 217, endPoint x: 950, endPoint y: 211, distance: 203.1
click at [950, 211] on div "2 500 € 1 250 € 100 000 €" at bounding box center [993, 217] width 425 height 35
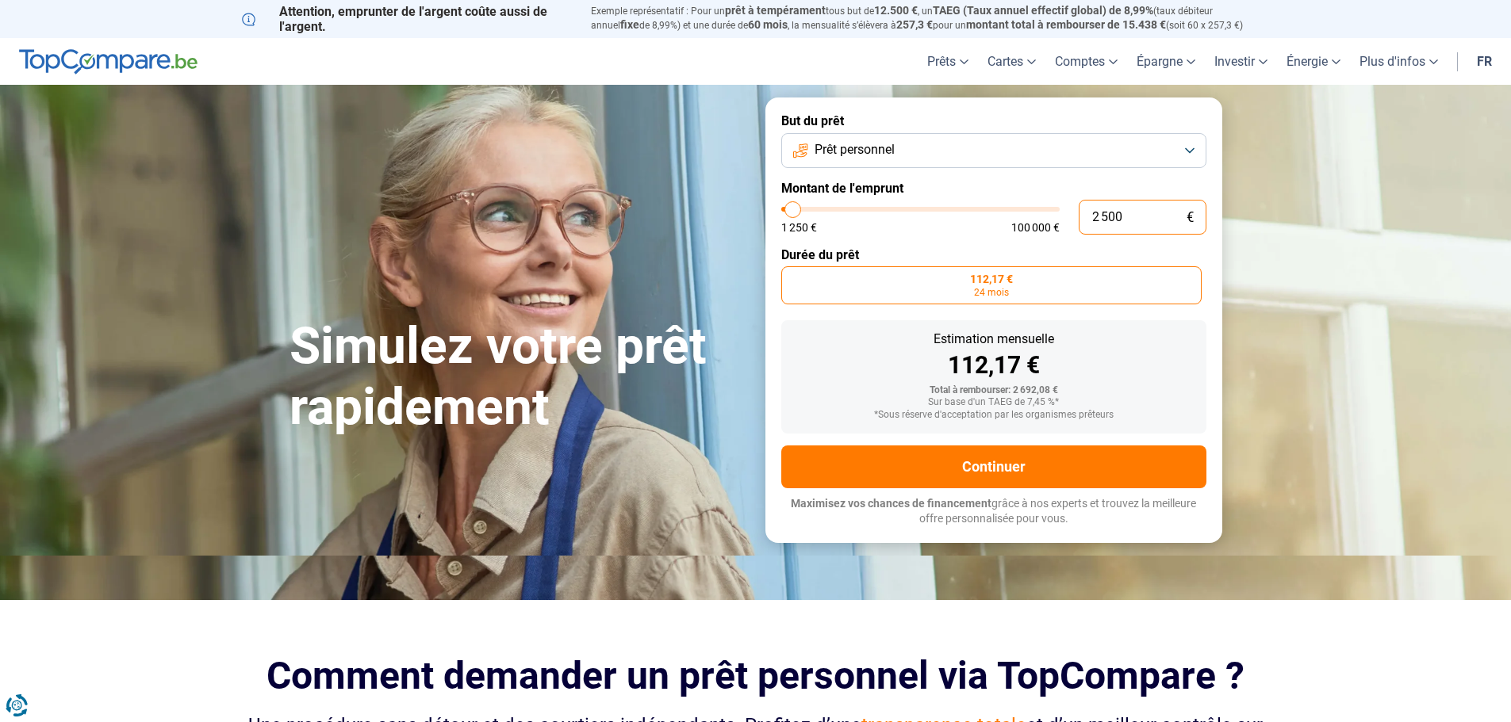
type input "1"
type input "1250"
type input "15"
type input "1250"
type input "150"
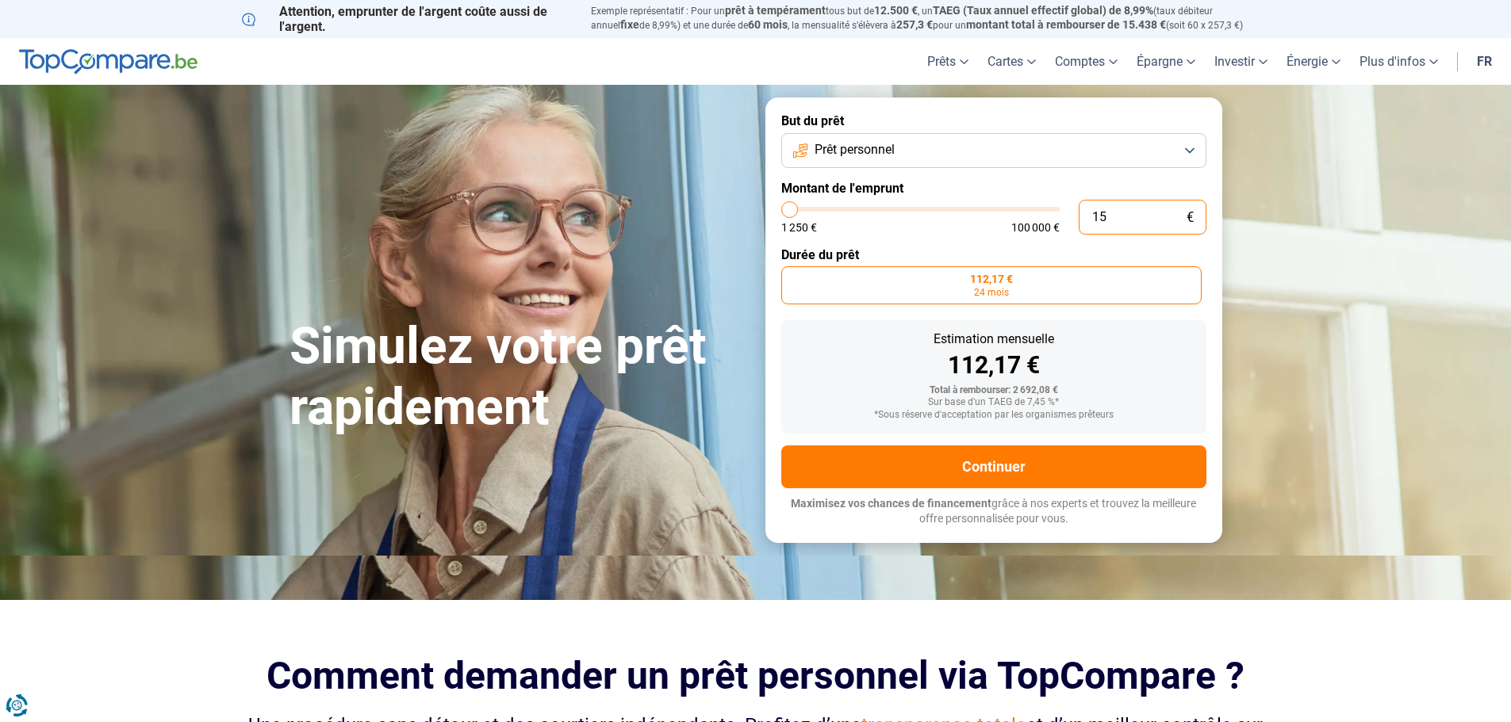
type input "1250"
type input "1 500"
type input "1500"
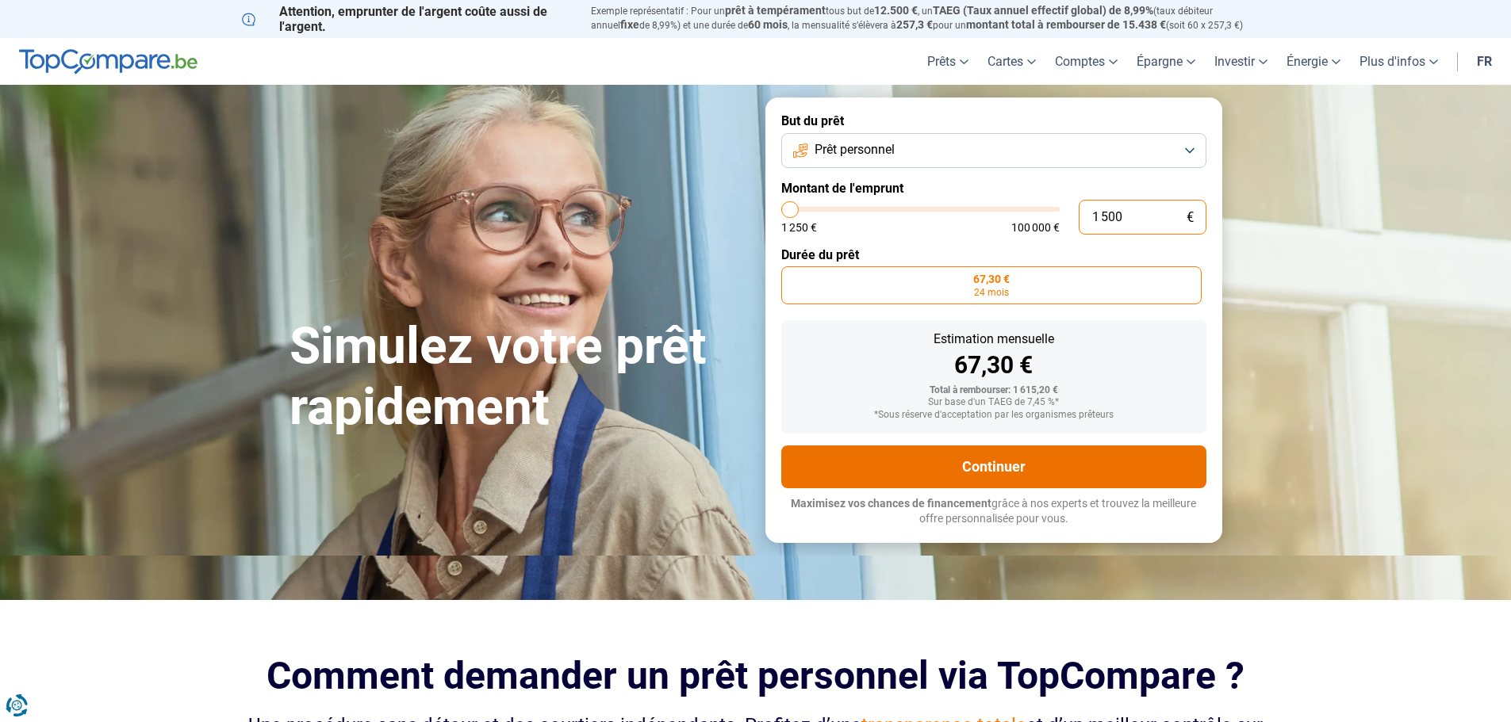
type input "1 500"
click at [1011, 467] on button "Continuer" at bounding box center [993, 467] width 425 height 43
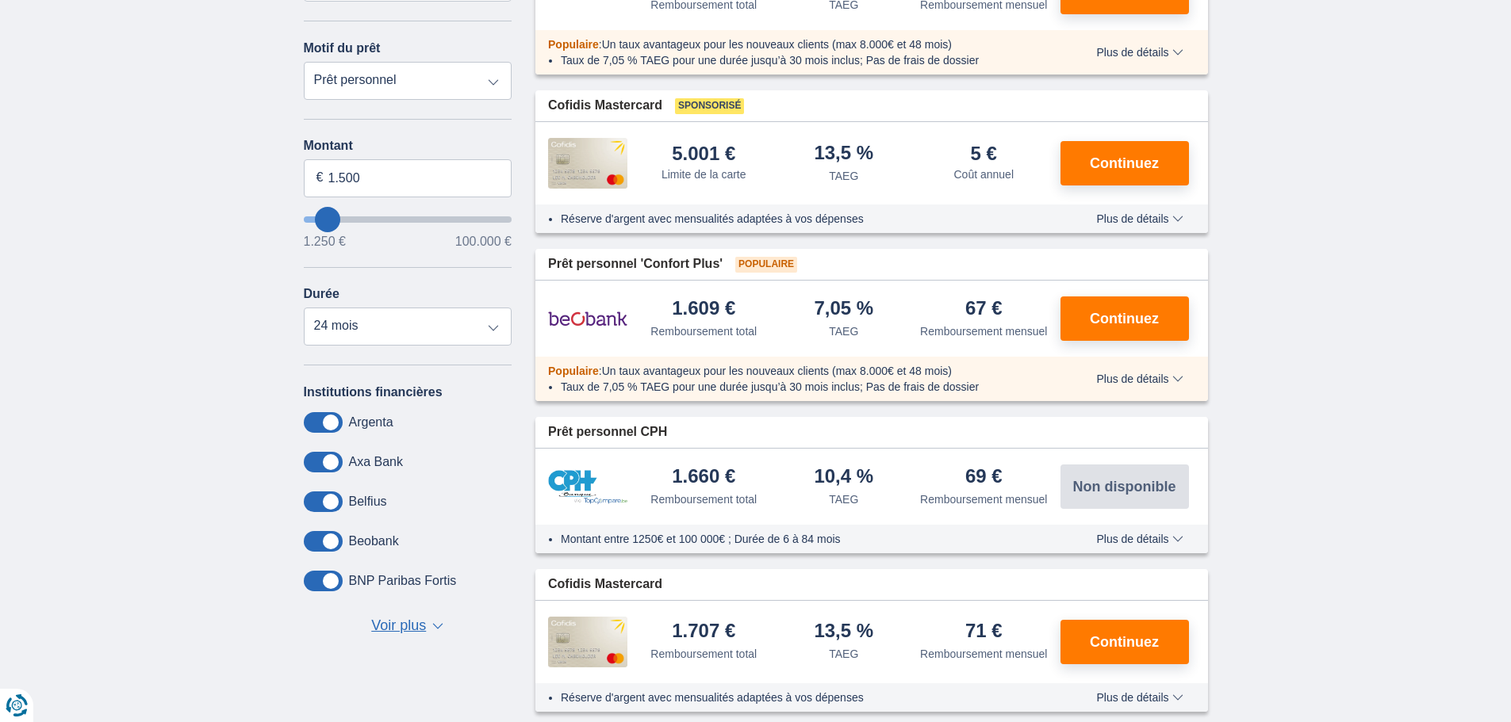
scroll to position [317, 0]
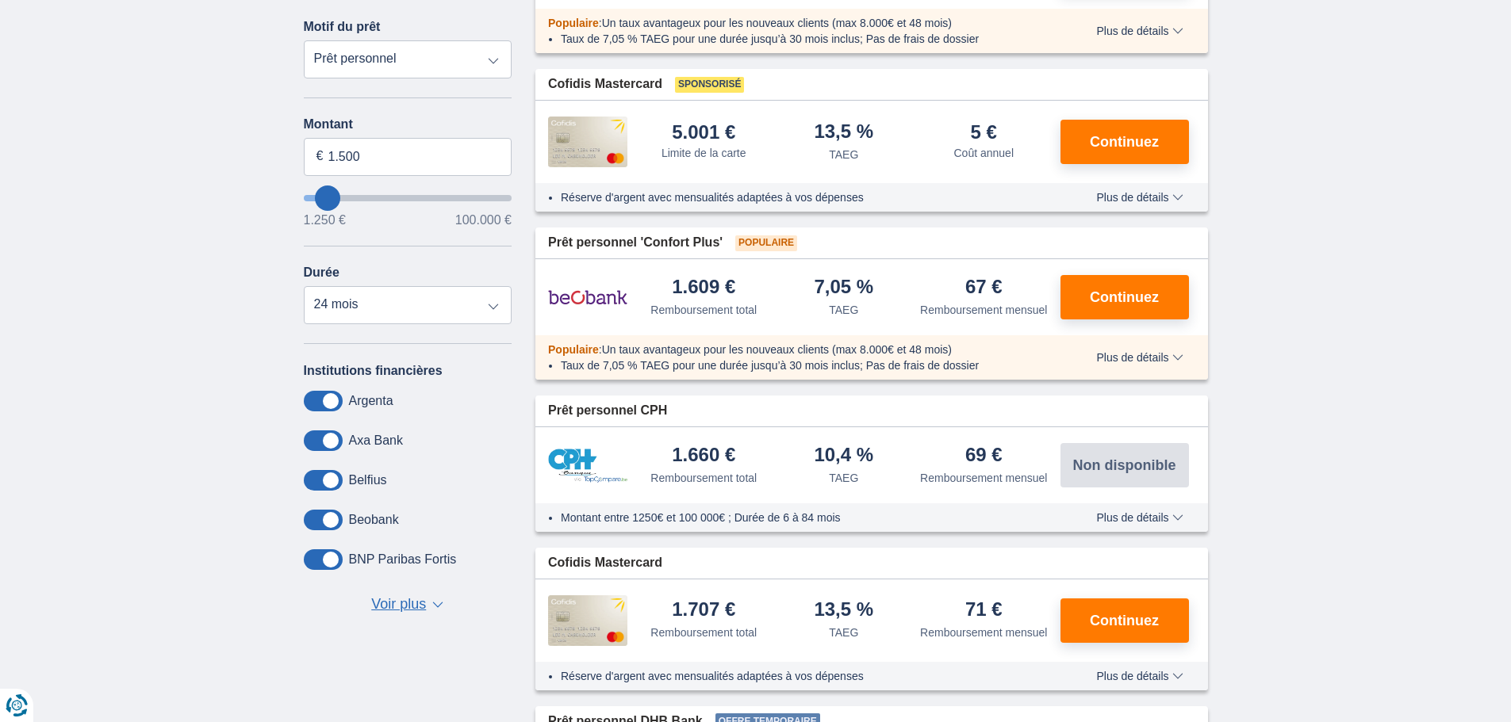
click at [391, 607] on span "Voir plus" at bounding box center [398, 605] width 55 height 21
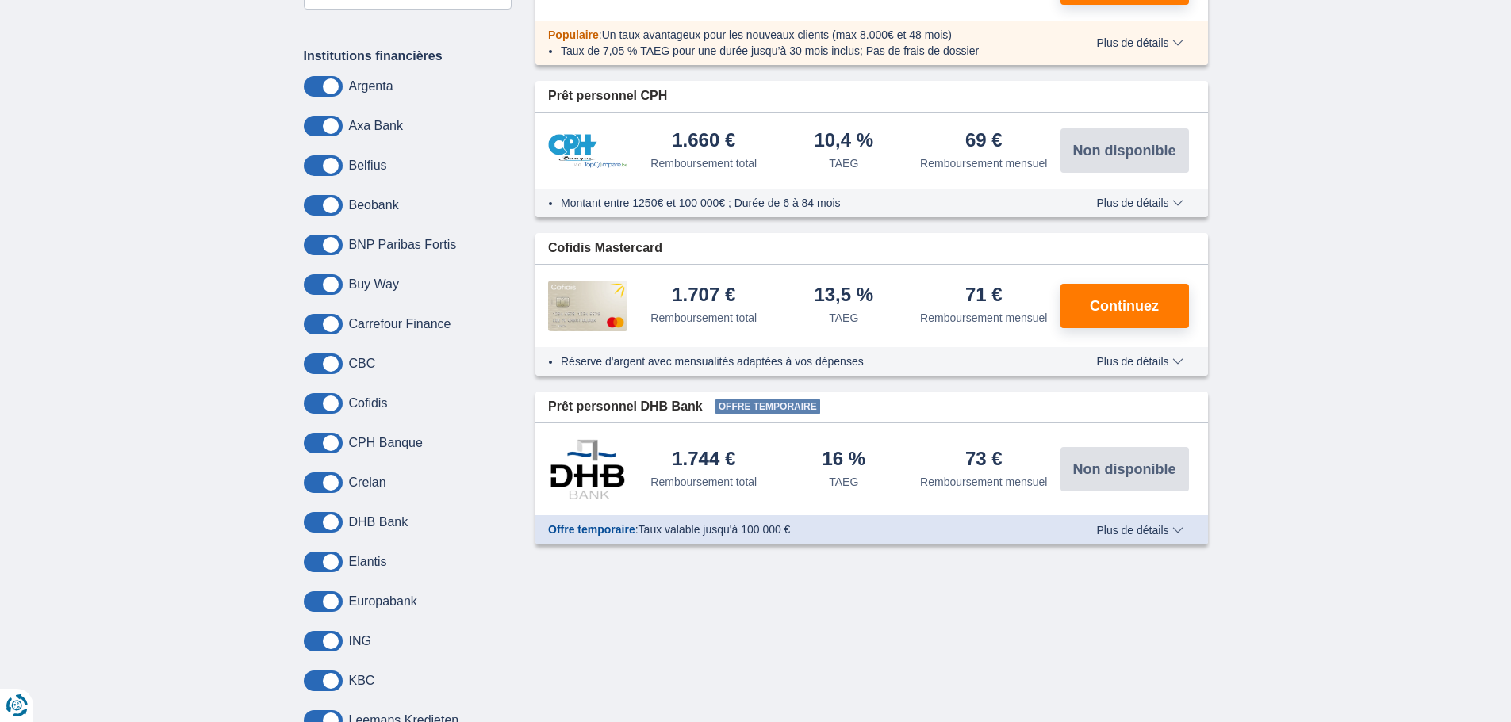
scroll to position [634, 0]
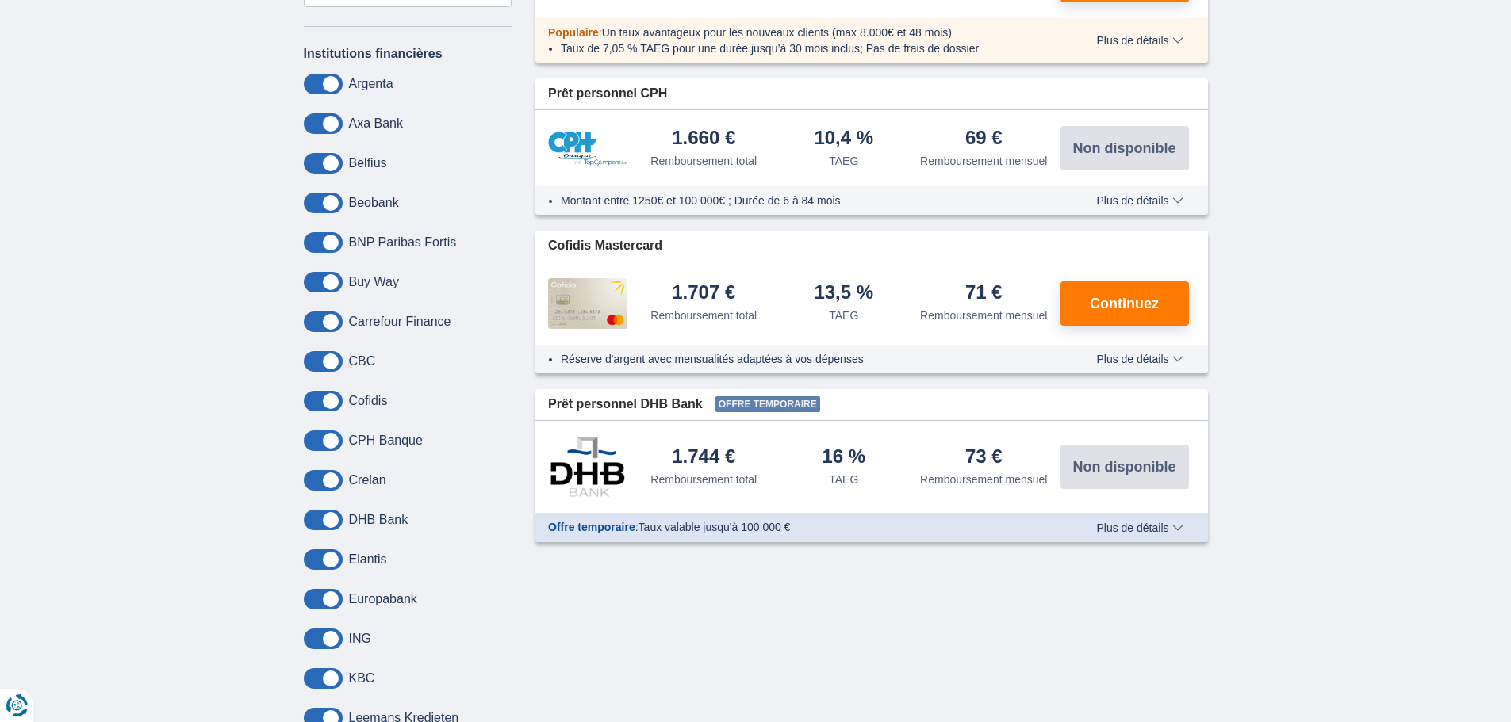
click at [324, 433] on span at bounding box center [323, 441] width 39 height 21
click at [0, 0] on input "checkbox" at bounding box center [0, 0] width 0 height 0
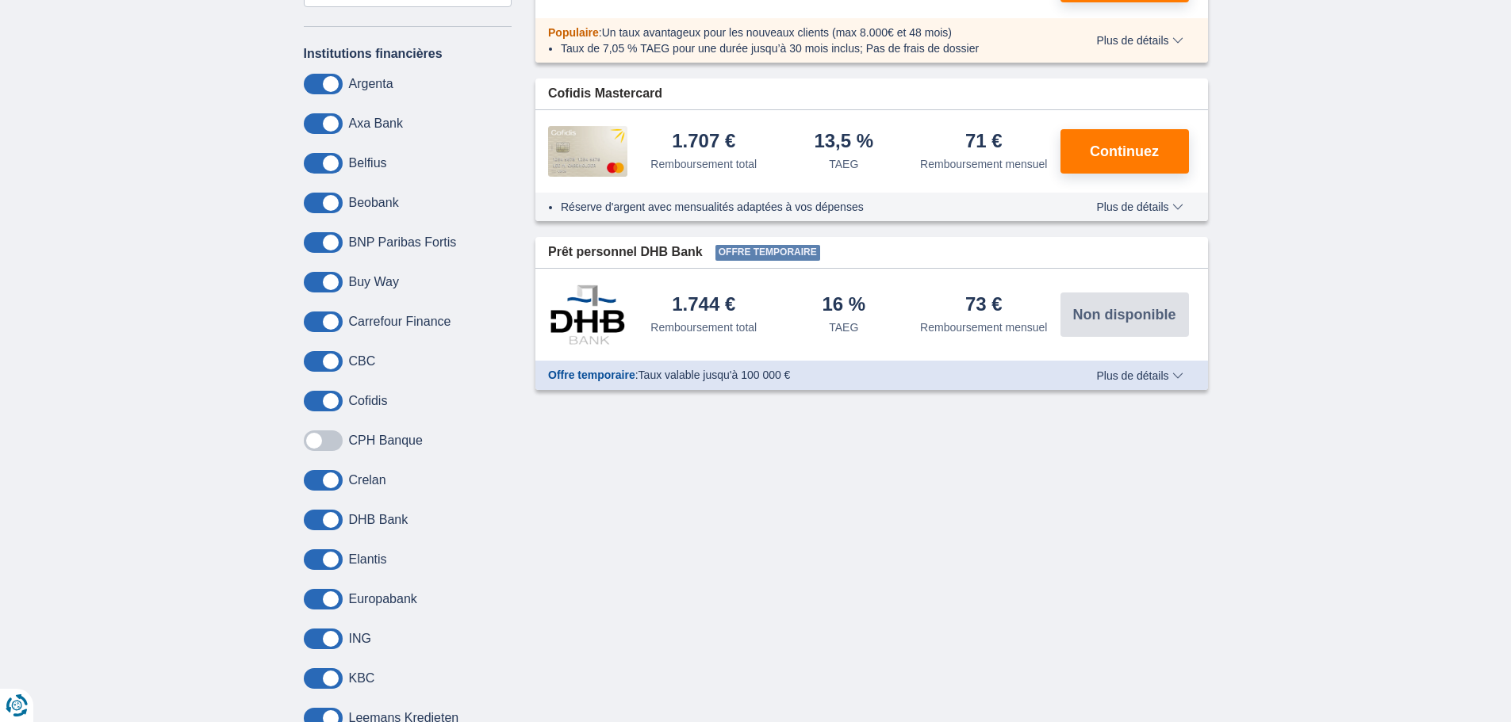
click at [320, 402] on span at bounding box center [323, 401] width 39 height 21
click at [0, 0] on input "checkbox" at bounding box center [0, 0] width 0 height 0
click at [318, 362] on span at bounding box center [323, 361] width 39 height 21
click at [0, 0] on input "checkbox" at bounding box center [0, 0] width 0 height 0
click at [319, 318] on span at bounding box center [323, 322] width 39 height 21
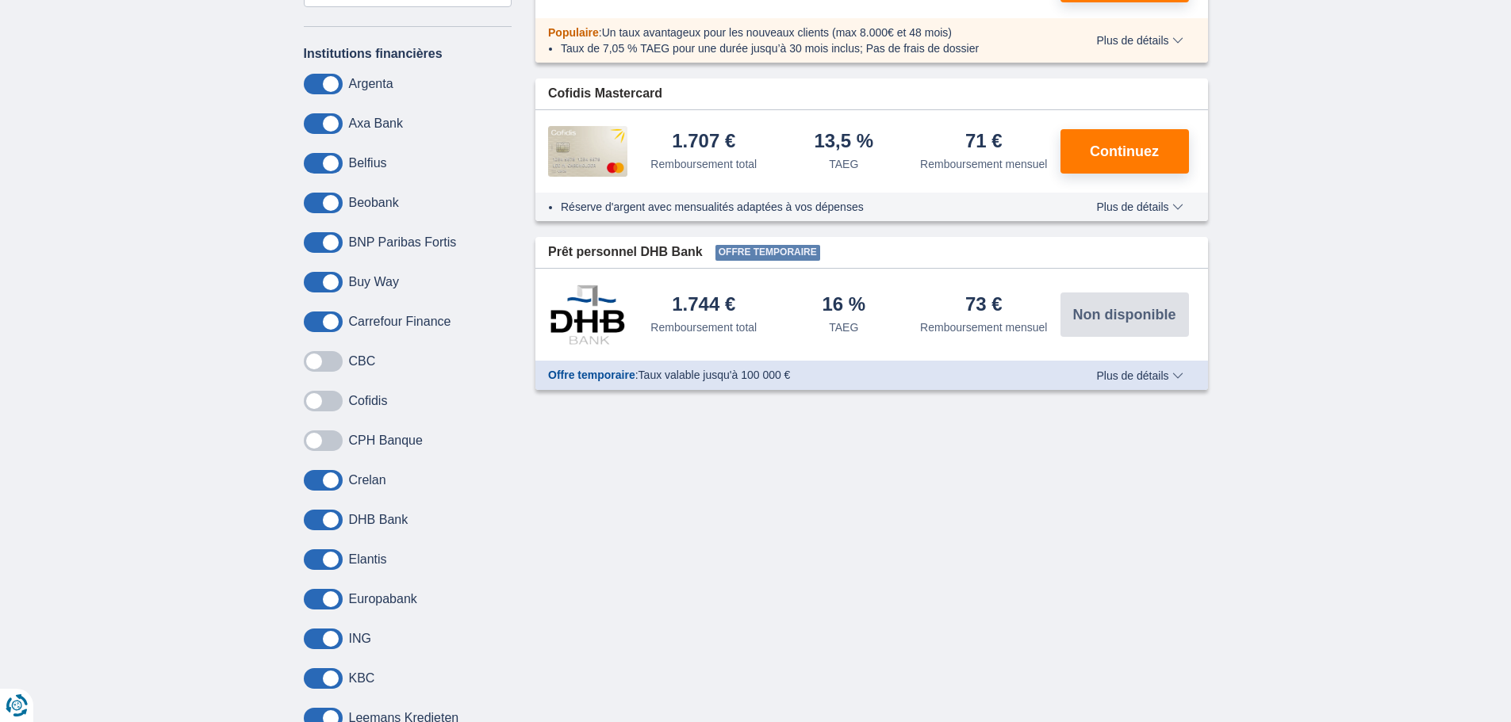
click at [0, 0] on input "checkbox" at bounding box center [0, 0] width 0 height 0
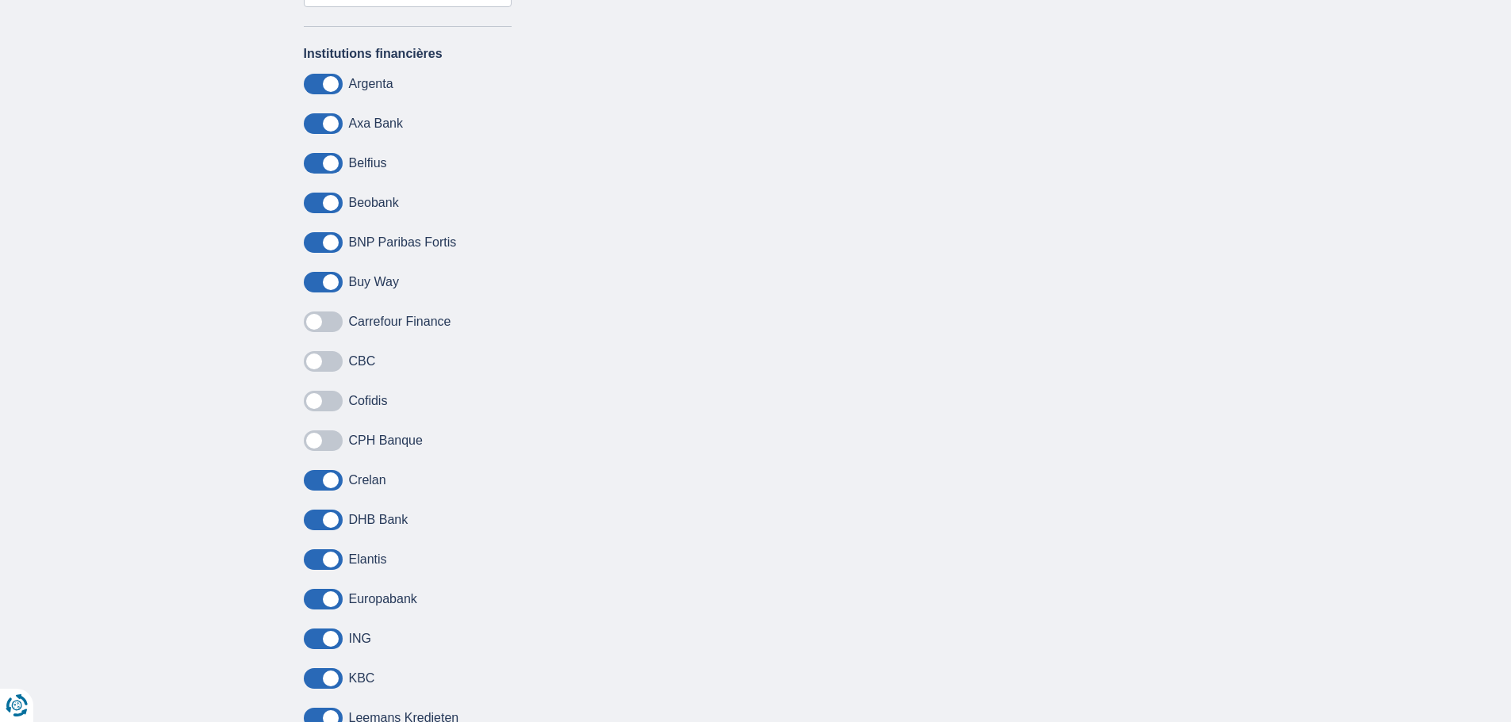
drag, startPoint x: 316, startPoint y: 278, endPoint x: 317, endPoint y: 256, distance: 22.2
click at [316, 277] on span at bounding box center [323, 282] width 39 height 21
click at [0, 0] on input "checkbox" at bounding box center [0, 0] width 0 height 0
click at [317, 236] on span at bounding box center [323, 242] width 39 height 21
click at [0, 0] on input "checkbox" at bounding box center [0, 0] width 0 height 0
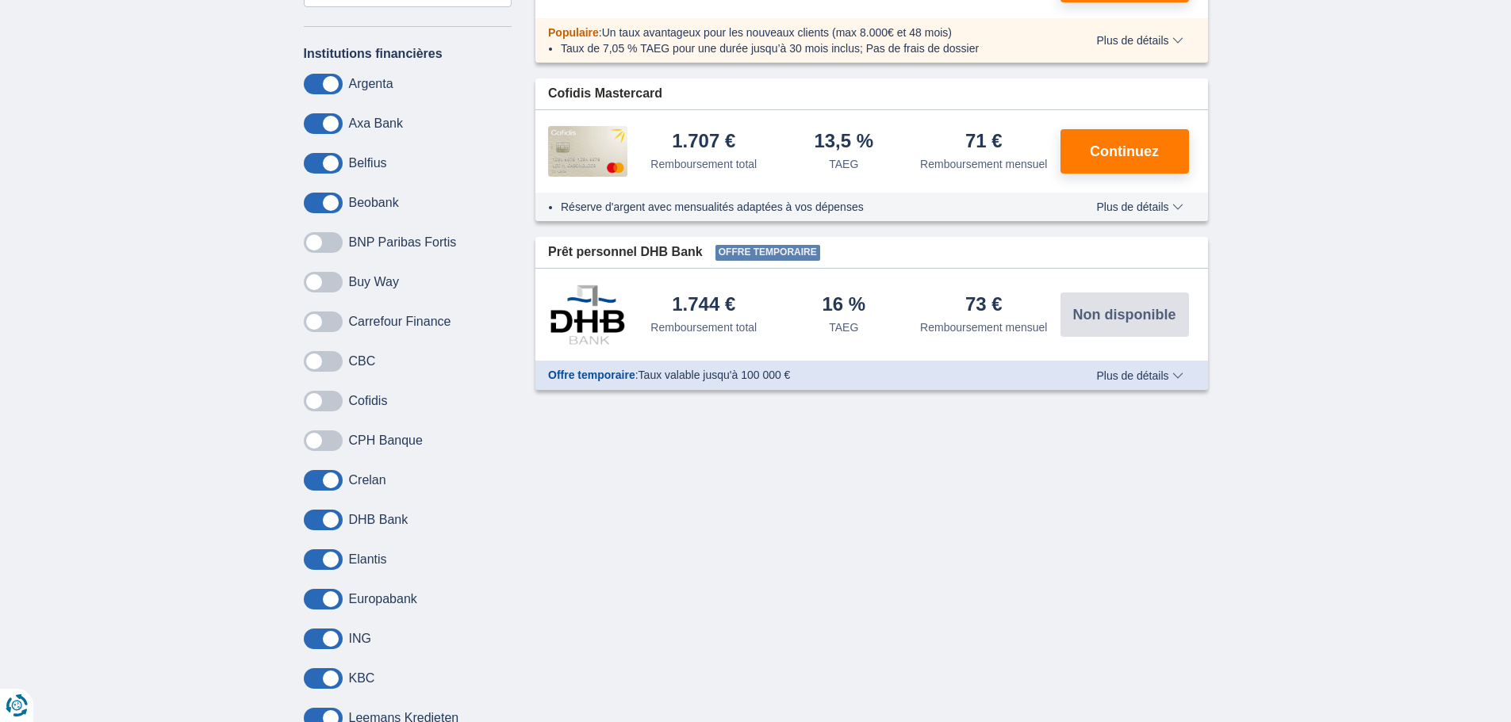
click at [320, 190] on div "Institutions financières Argenta Axa Bank Belfius Beobank BNP Paribas Fortis Bu…" at bounding box center [408, 549] width 209 height 1006
click at [320, 170] on span at bounding box center [323, 163] width 39 height 21
click at [0, 0] on input "checkbox" at bounding box center [0, 0] width 0 height 0
click at [316, 191] on div "Institutions financières Argenta Axa Bank Belfius Beobank BNP Paribas Fortis Bu…" at bounding box center [408, 549] width 209 height 1006
click at [318, 203] on span at bounding box center [323, 203] width 39 height 21
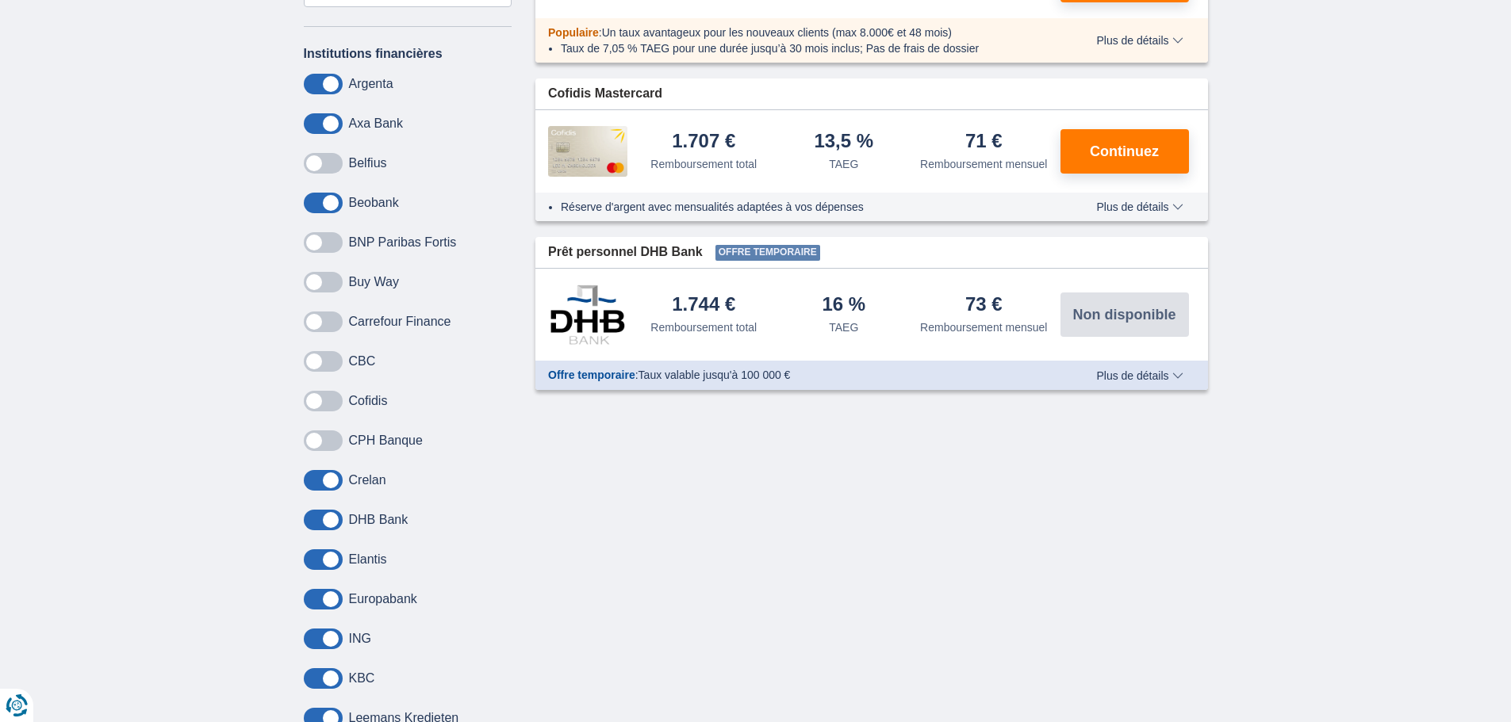
click at [0, 0] on input "checkbox" at bounding box center [0, 0] width 0 height 0
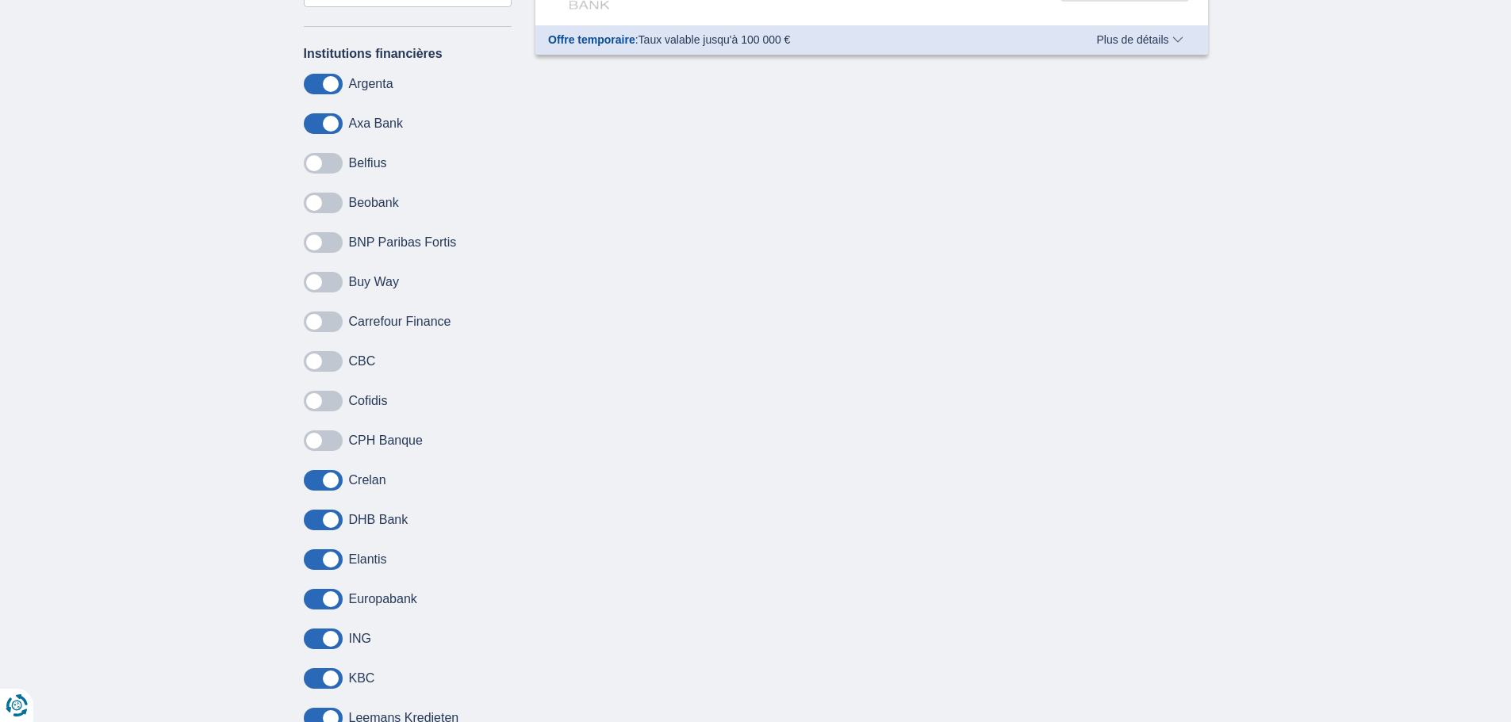
click at [322, 125] on span at bounding box center [323, 123] width 39 height 21
click at [0, 0] on input "checkbox" at bounding box center [0, 0] width 0 height 0
click at [315, 79] on span at bounding box center [323, 84] width 39 height 21
click at [0, 0] on input "checkbox" at bounding box center [0, 0] width 0 height 0
click at [313, 521] on span at bounding box center [323, 520] width 39 height 21
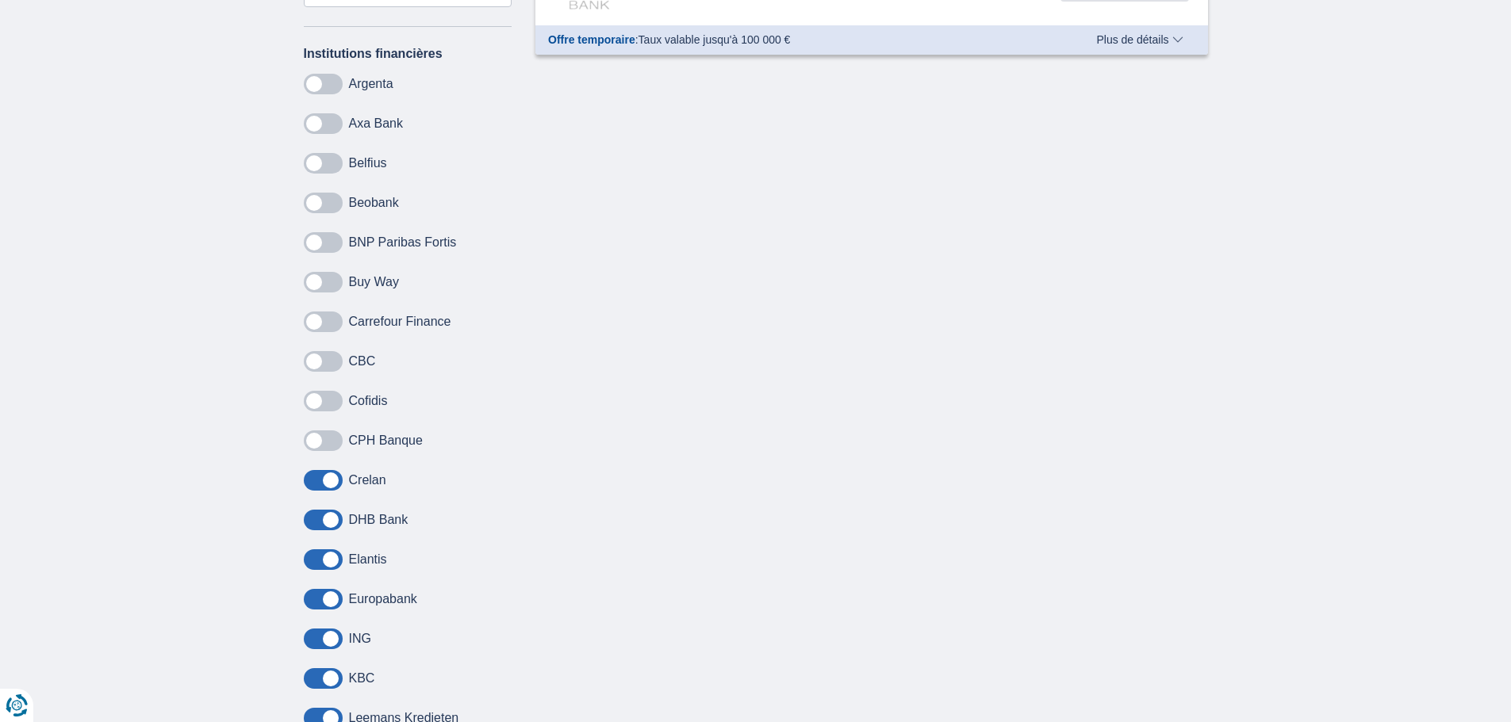
click at [0, 0] on input "checkbox" at bounding box center [0, 0] width 0 height 0
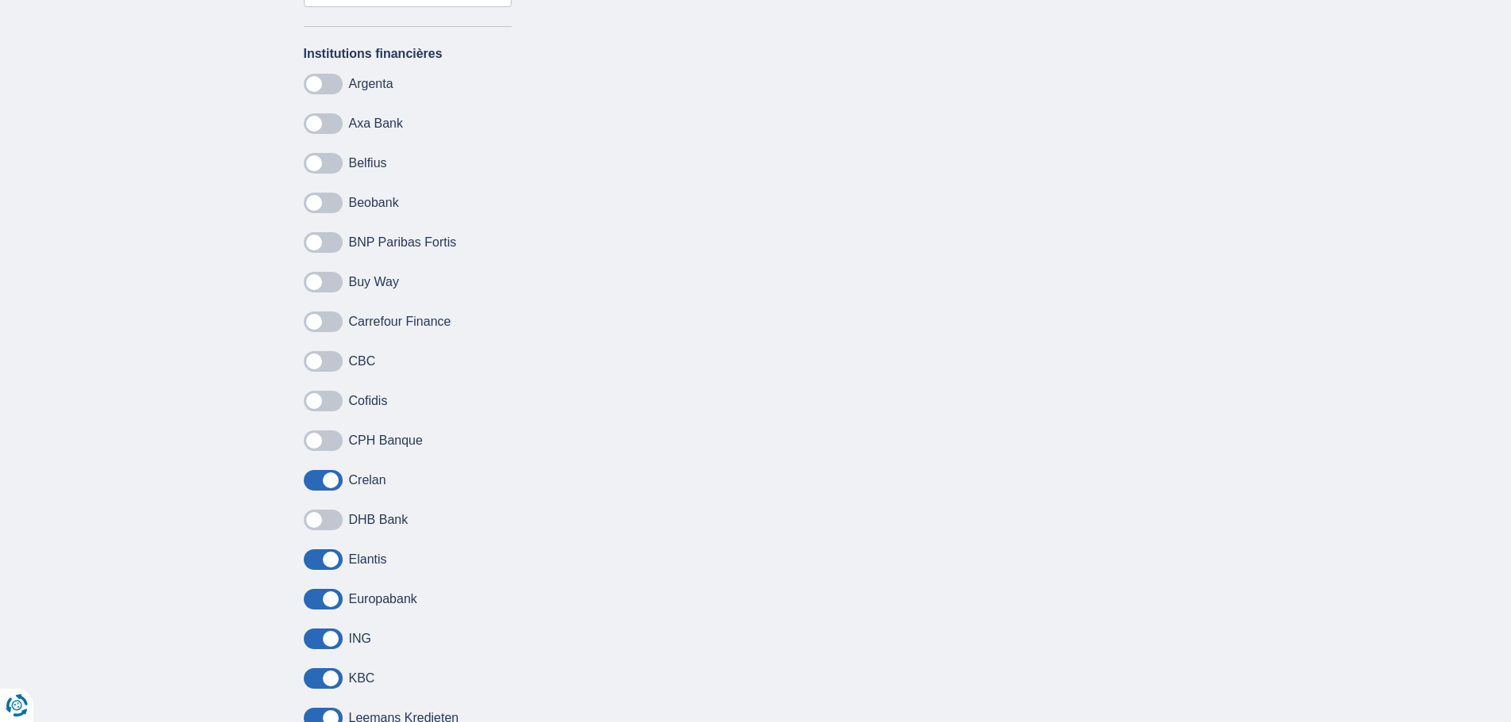
click at [316, 566] on span at bounding box center [323, 560] width 39 height 21
click at [0, 0] on input "checkbox" at bounding box center [0, 0] width 0 height 0
drag, startPoint x: 320, startPoint y: 596, endPoint x: 319, endPoint y: 607, distance: 10.4
click at [320, 599] on span at bounding box center [323, 599] width 39 height 21
click at [0, 0] on input "checkbox" at bounding box center [0, 0] width 0 height 0
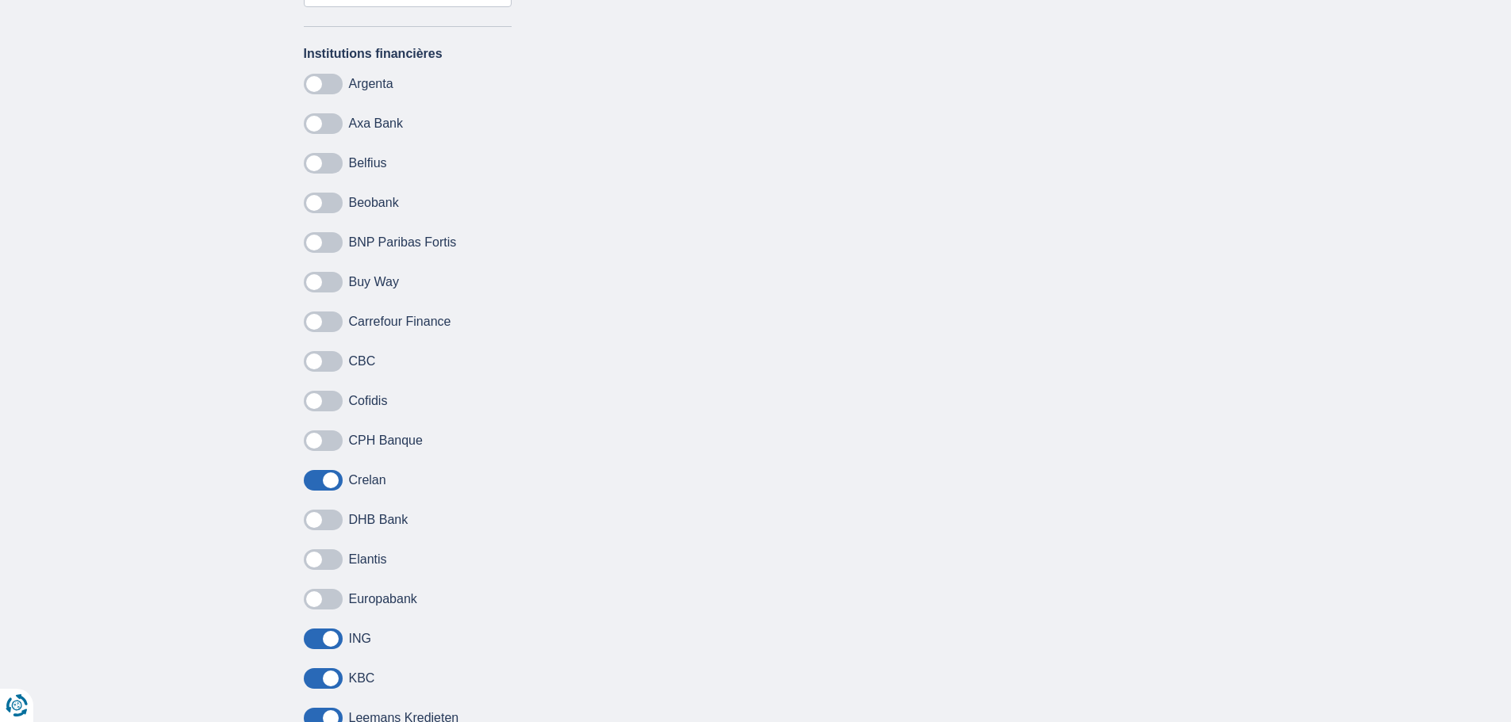
click at [315, 640] on span at bounding box center [323, 639] width 39 height 21
click at [0, 0] on input "checkbox" at bounding box center [0, 0] width 0 height 0
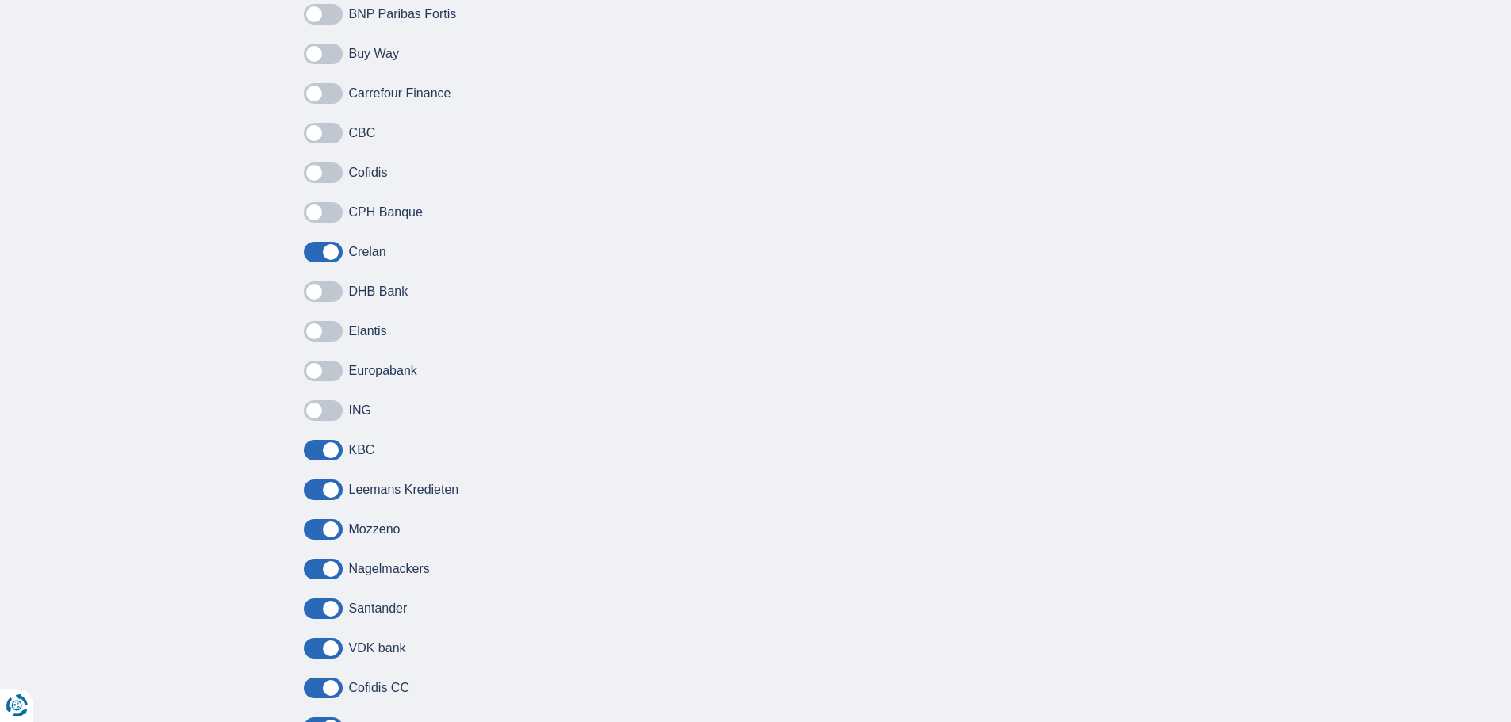
scroll to position [872, 0]
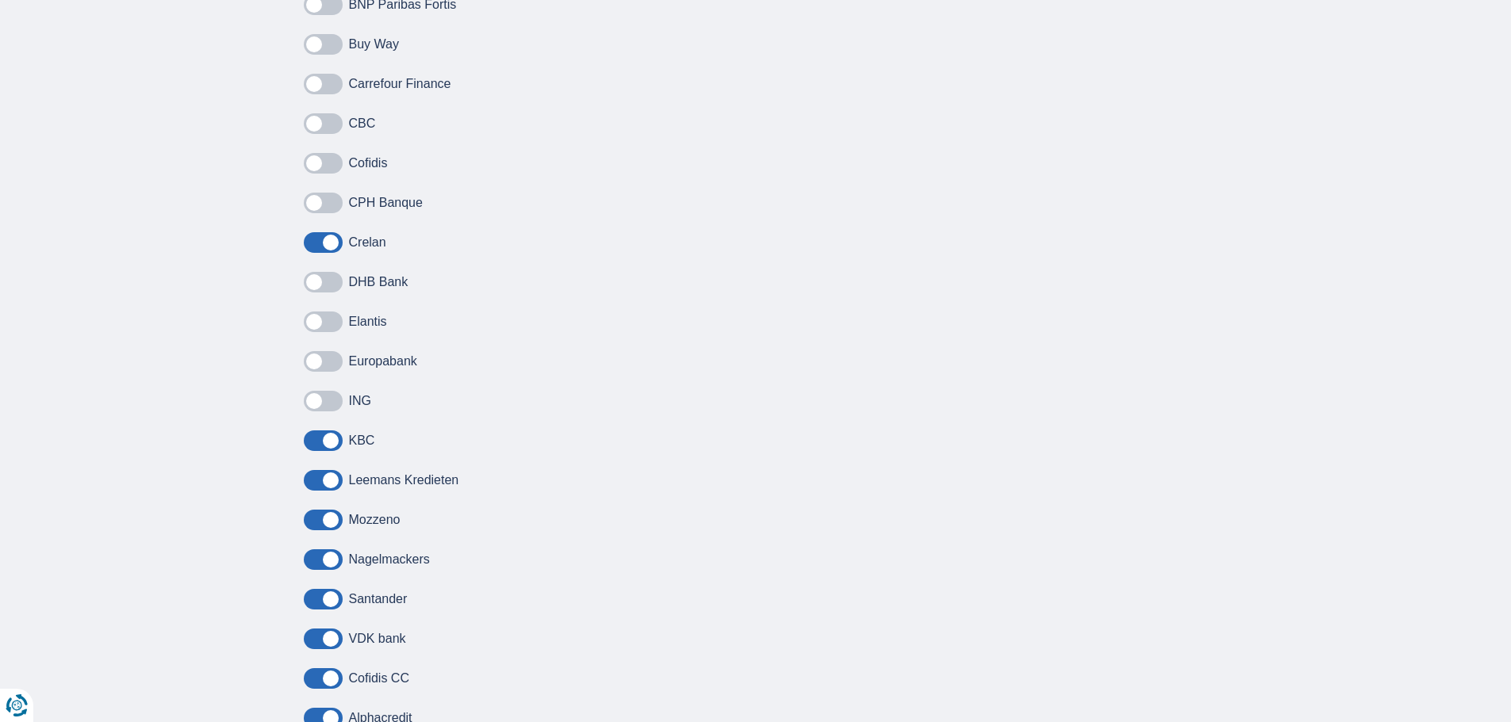
click at [306, 433] on span at bounding box center [323, 441] width 39 height 21
click at [0, 0] on input "checkbox" at bounding box center [0, 0] width 0 height 0
click at [309, 473] on span at bounding box center [323, 480] width 39 height 21
click at [0, 0] on input "checkbox" at bounding box center [0, 0] width 0 height 0
click at [310, 514] on span at bounding box center [323, 520] width 39 height 21
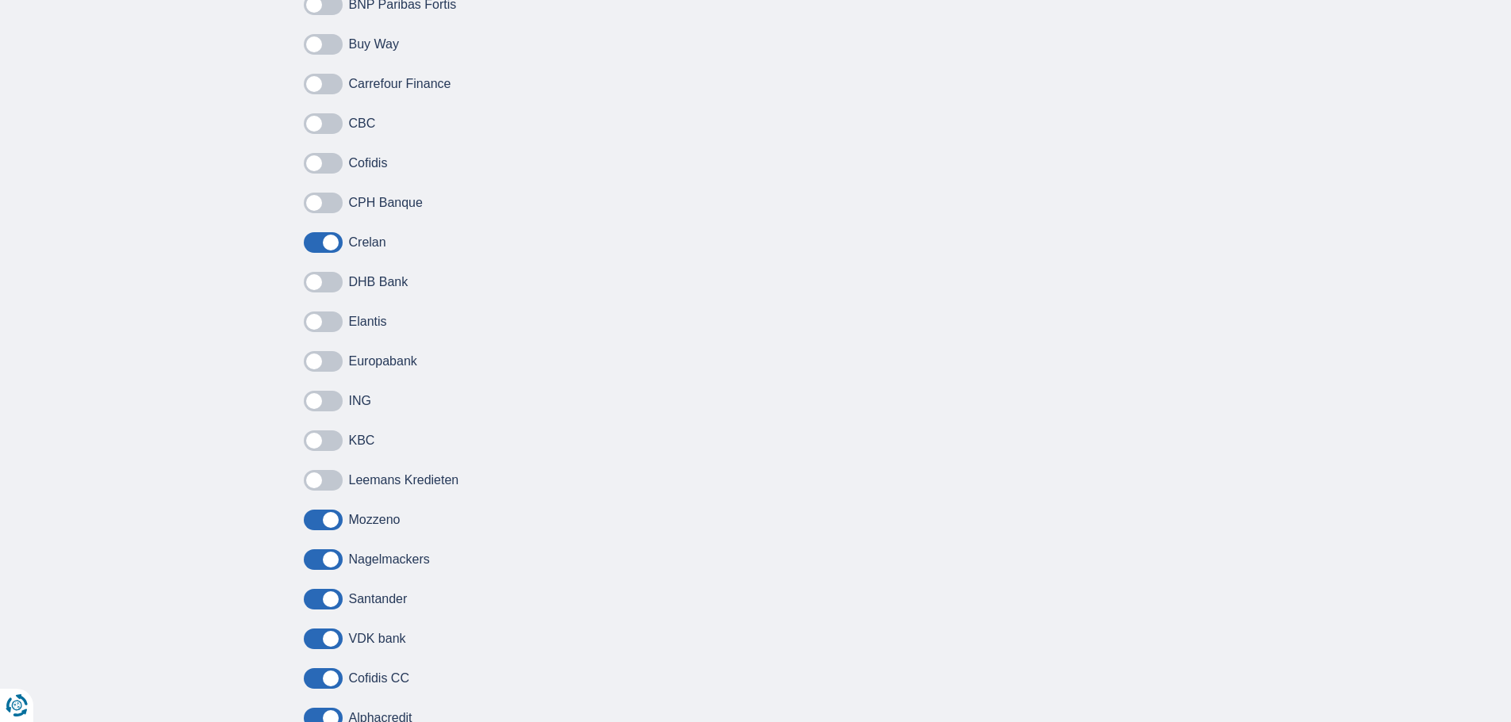
click at [0, 0] on input "checkbox" at bounding box center [0, 0] width 0 height 0
click at [317, 554] on span at bounding box center [323, 560] width 39 height 21
click at [0, 0] on input "checkbox" at bounding box center [0, 0] width 0 height 0
drag, startPoint x: 320, startPoint y: 589, endPoint x: 320, endPoint y: 607, distance: 17.4
click at [320, 590] on span at bounding box center [323, 599] width 39 height 21
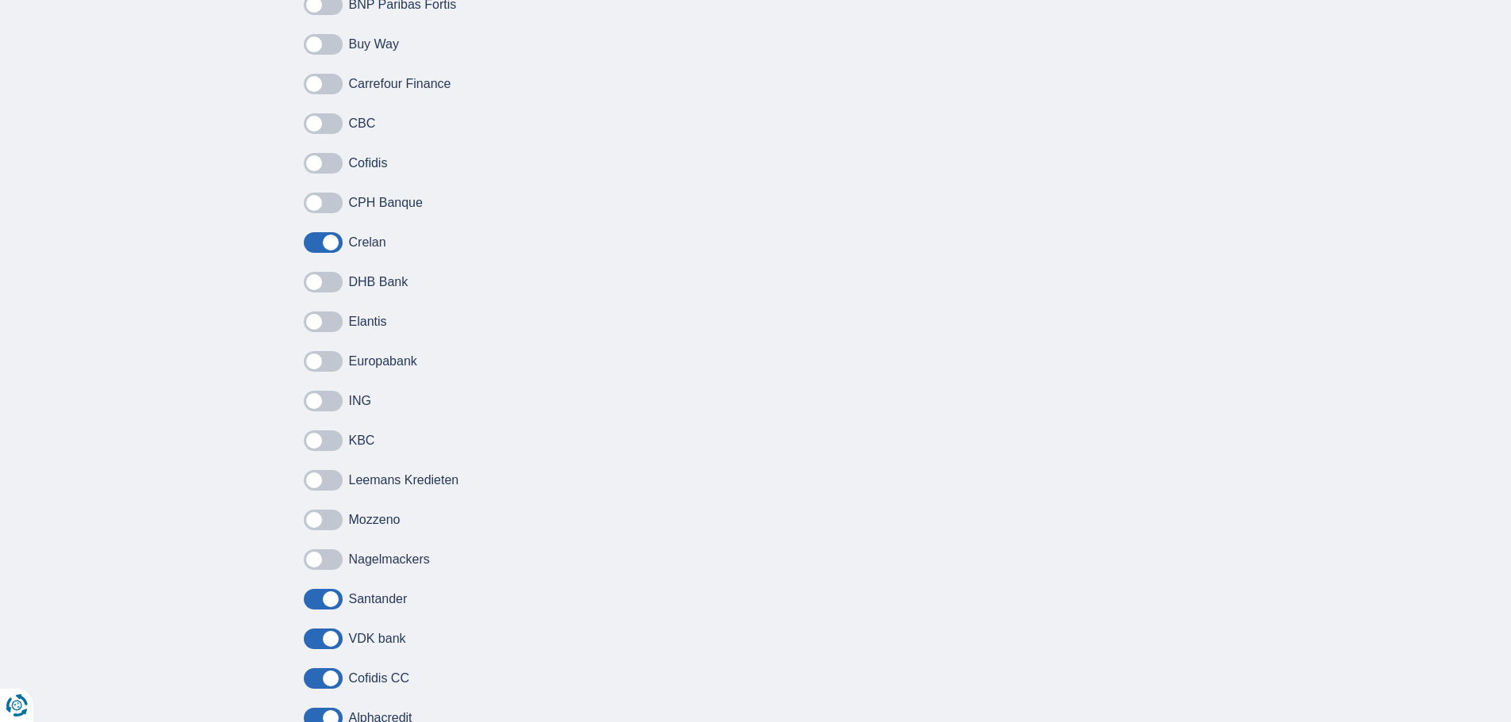
click at [0, 0] on input "checkbox" at bounding box center [0, 0] width 0 height 0
click at [319, 634] on span at bounding box center [323, 639] width 39 height 21
click at [0, 0] on input "checkbox" at bounding box center [0, 0] width 0 height 0
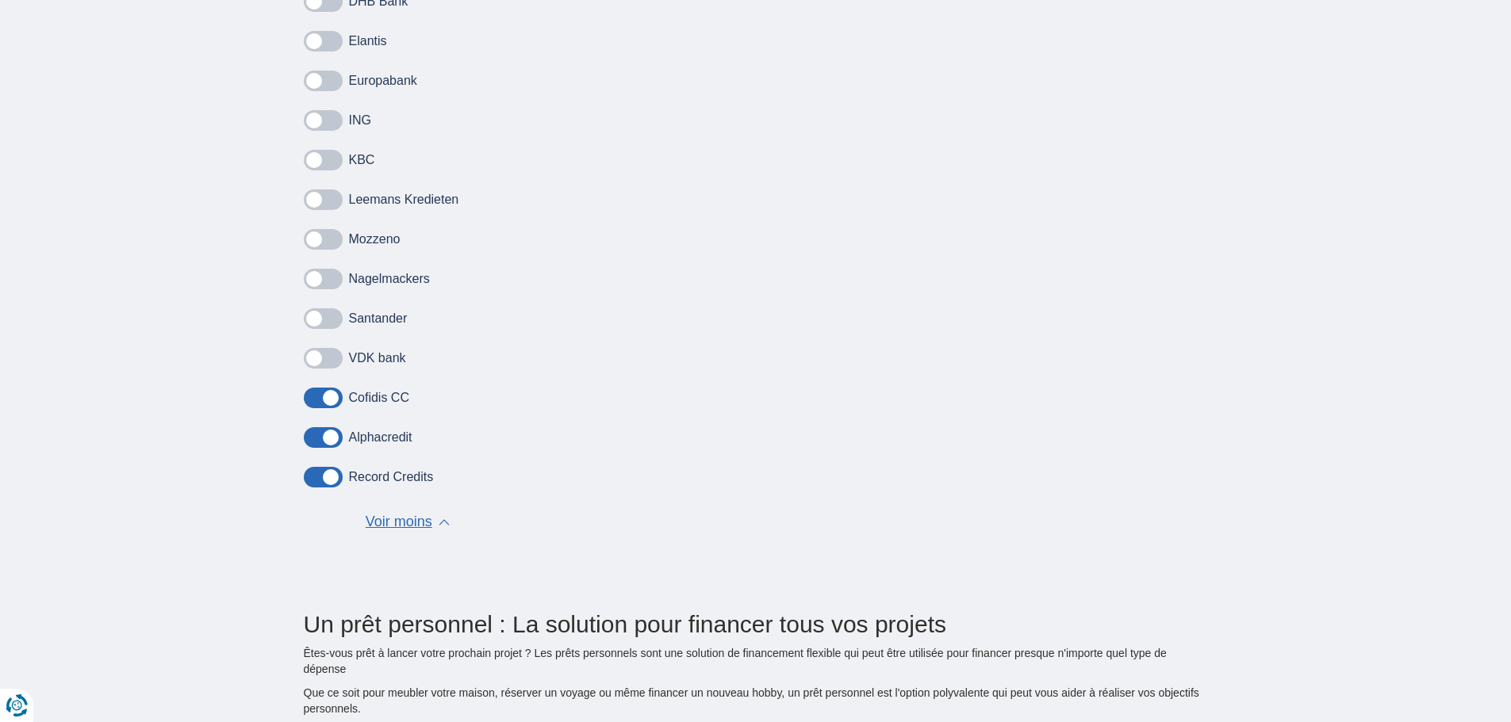
scroll to position [1189, 0]
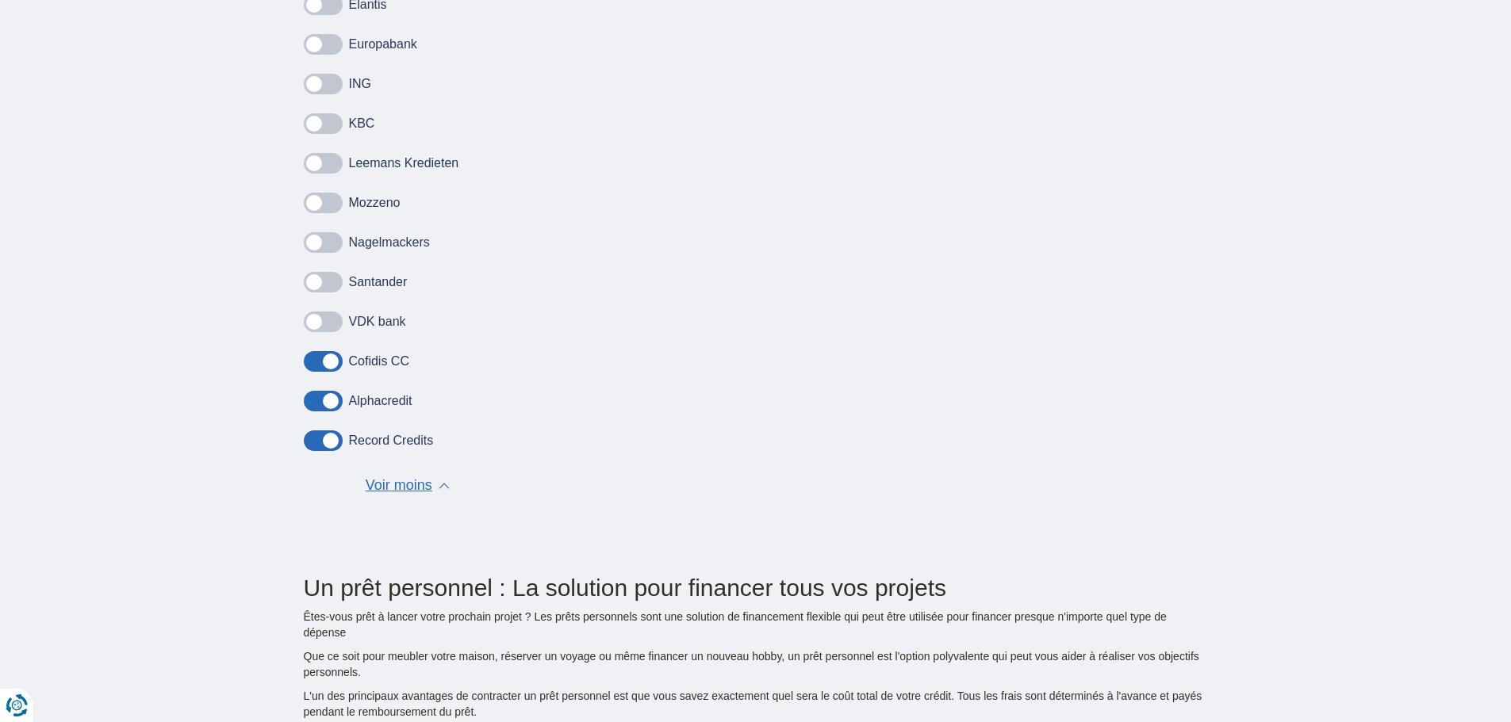
click at [312, 360] on span at bounding box center [323, 361] width 39 height 21
click at [0, 0] on input "checkbox" at bounding box center [0, 0] width 0 height 0
click at [320, 404] on span at bounding box center [323, 401] width 39 height 21
click at [0, 0] on input "checkbox" at bounding box center [0, 0] width 0 height 0
click at [312, 445] on span at bounding box center [323, 441] width 39 height 21
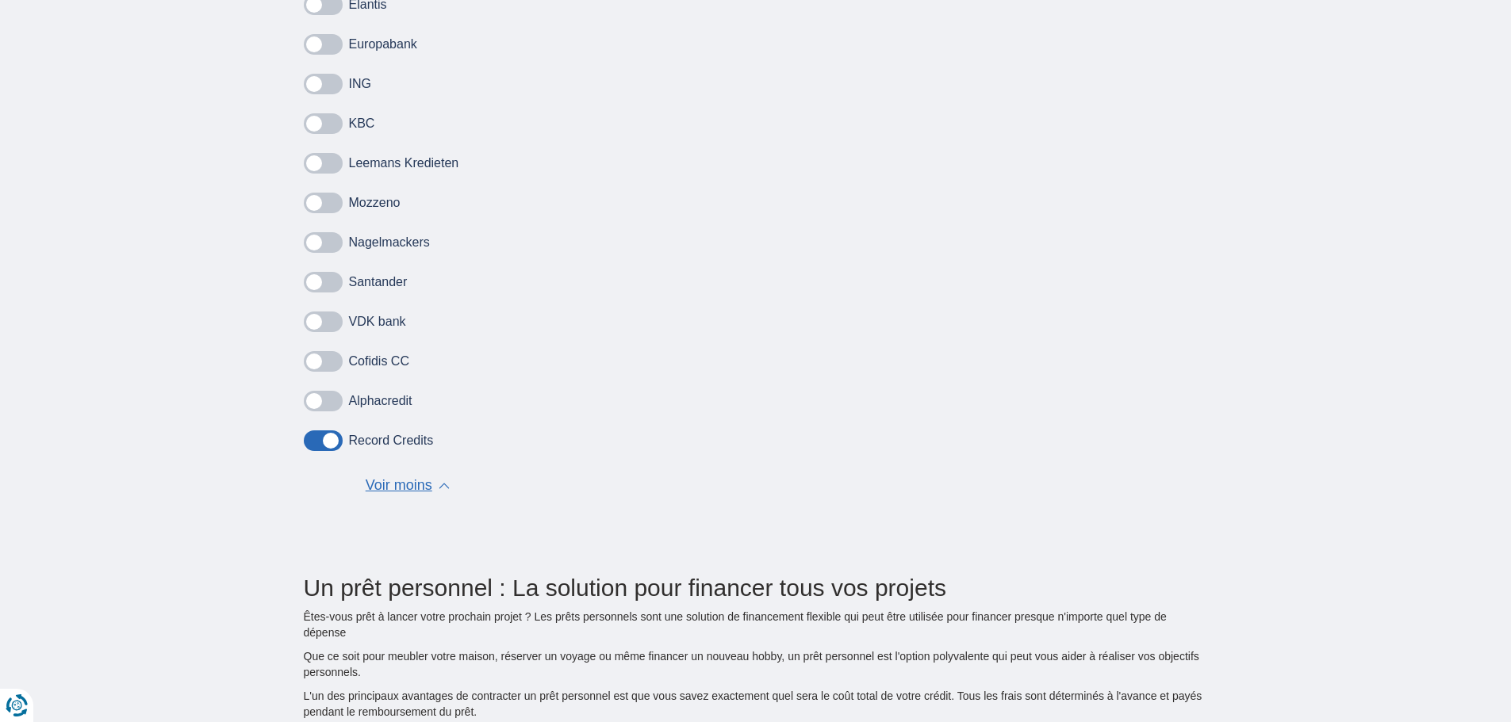
click at [0, 0] on input "checkbox" at bounding box center [0, 0] width 0 height 0
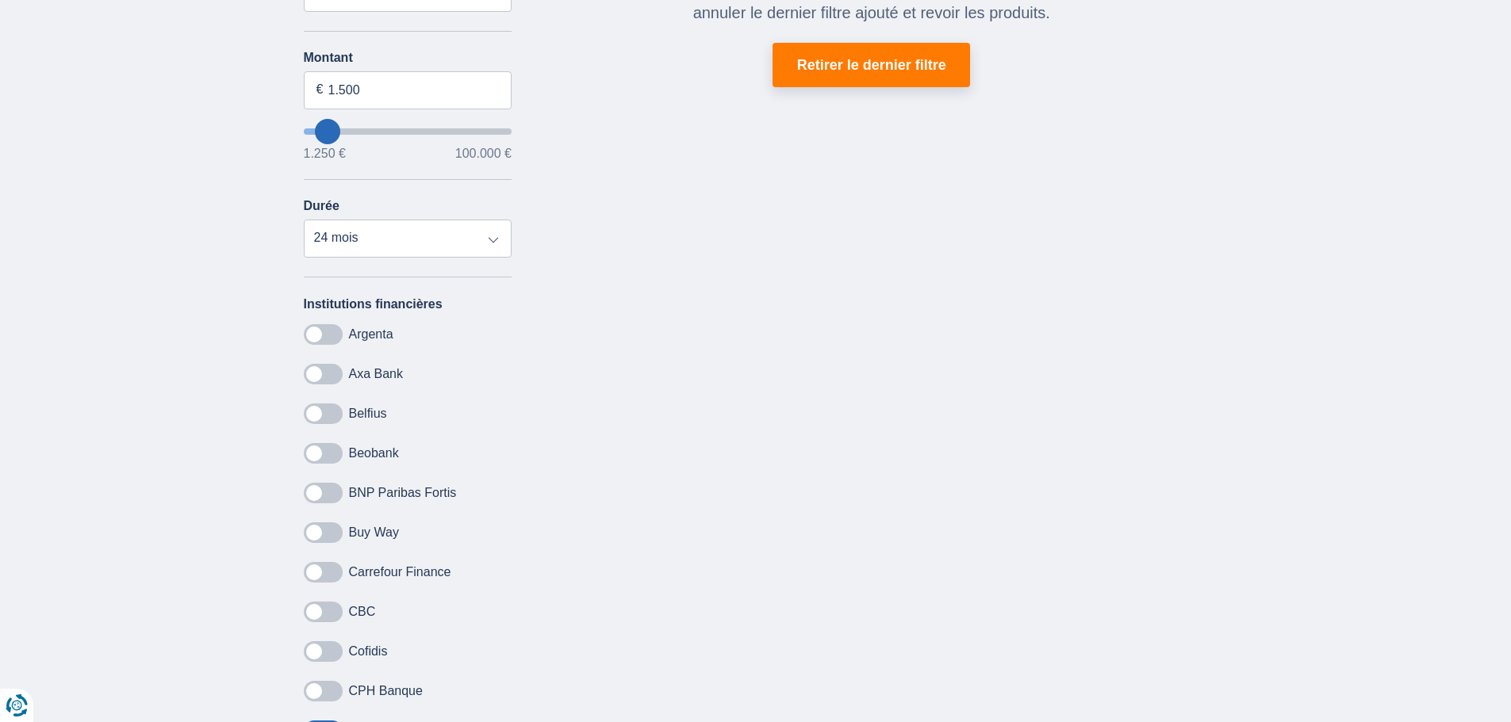
scroll to position [159, 0]
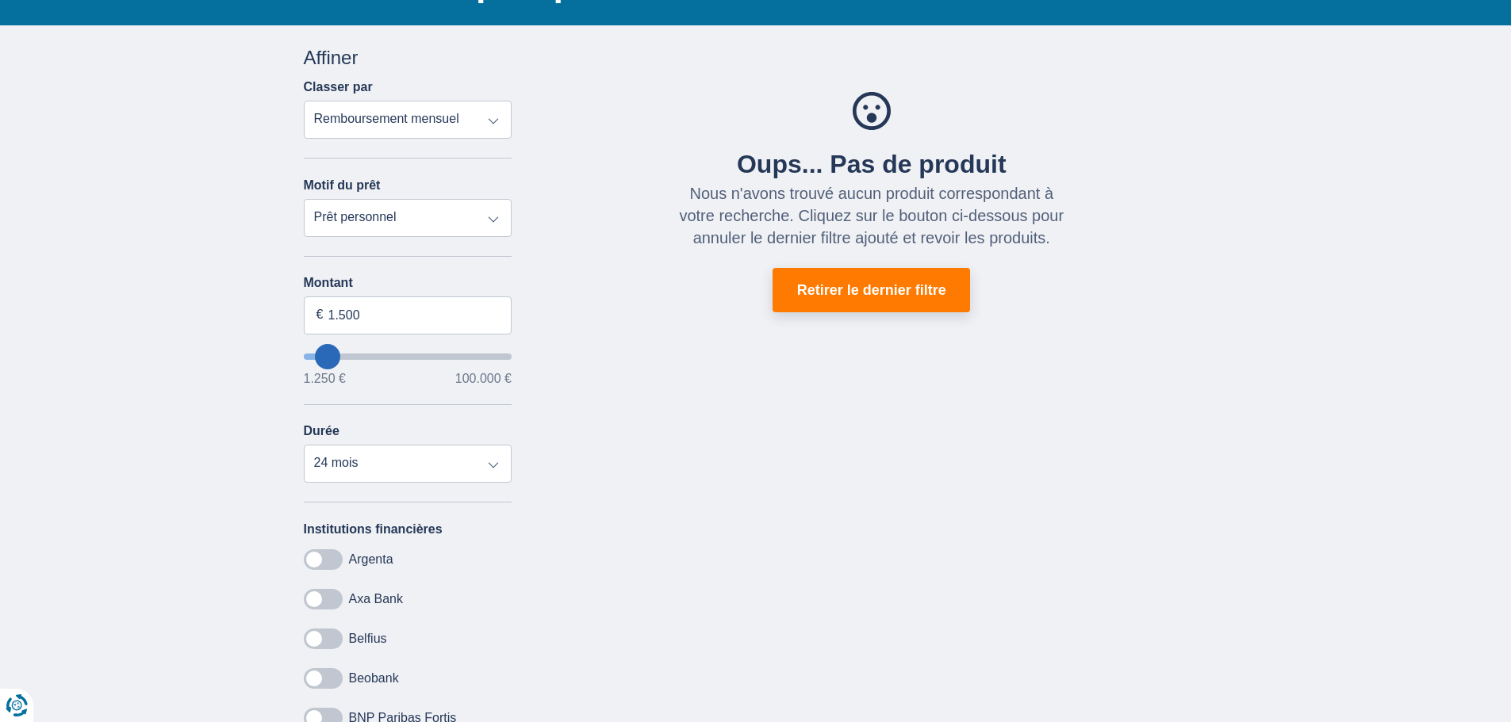
type input "8.250"
type input "14250"
type input "14.250"
select select "60"
type input "19.250"
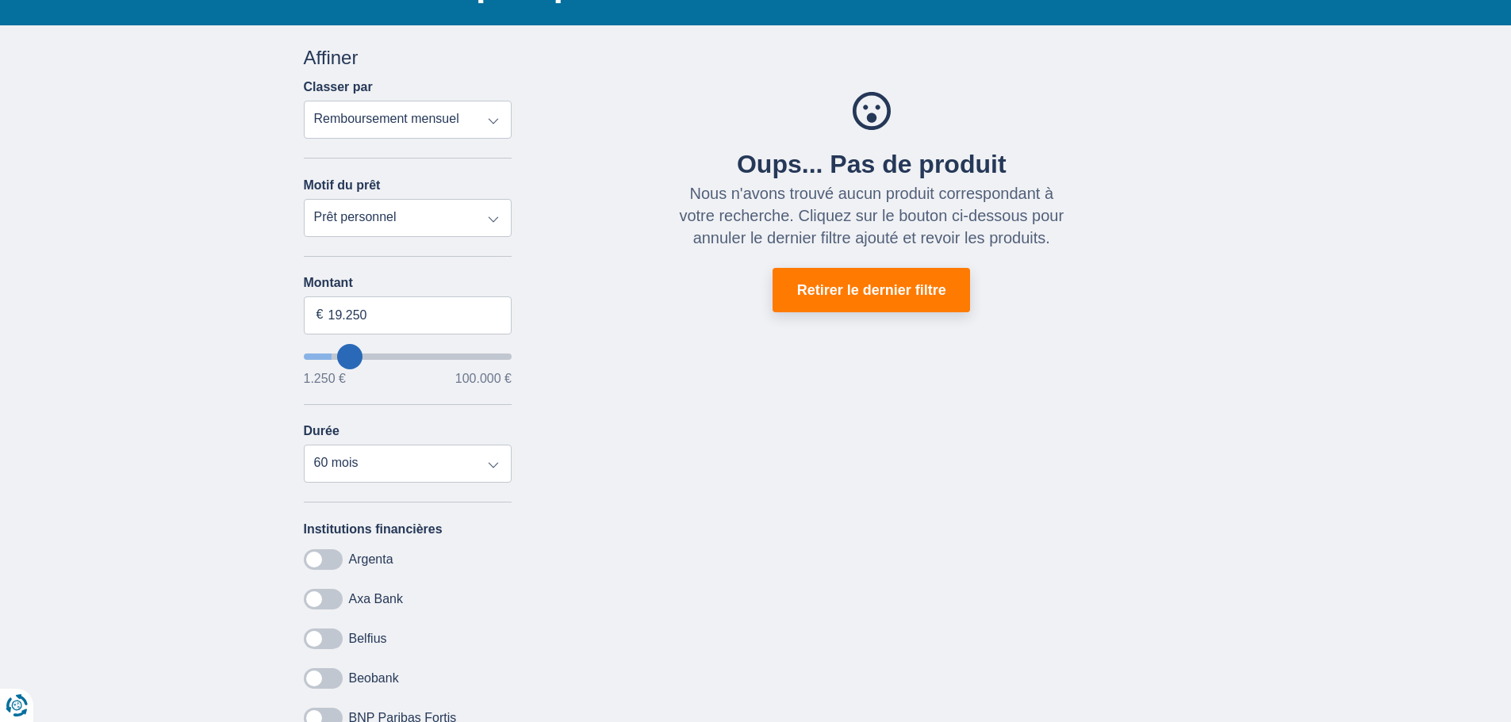
type input "26250"
type input "26.250"
select select "120"
click at [484, 124] on select "Remboursement total TAEG Remboursement mensuel" at bounding box center [408, 120] width 209 height 38
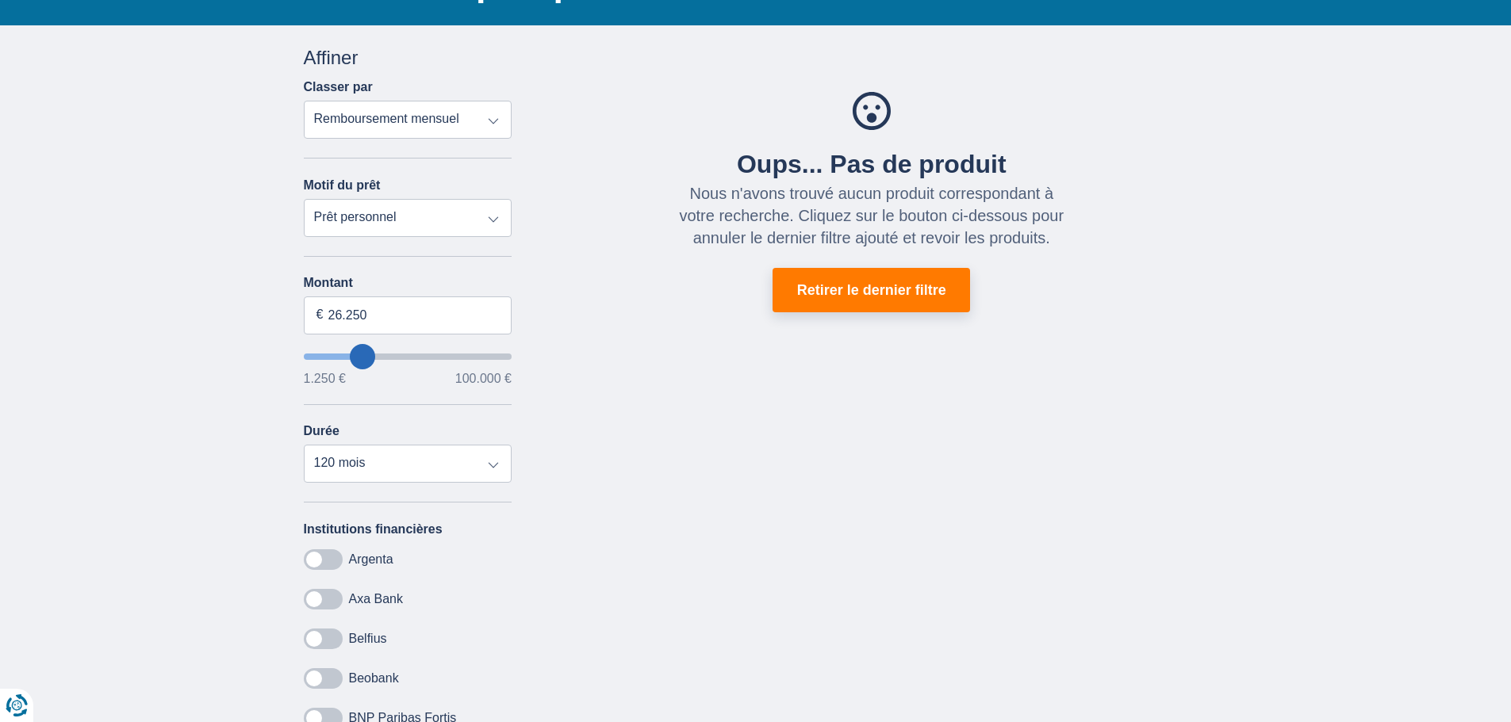
click at [442, 219] on select "Prêt personnel Voiture Moto / vélo Caravane / mobilhome Travaux Energie Rachat …" at bounding box center [408, 218] width 209 height 38
type input "24.250"
type input "22250"
type input "22.250"
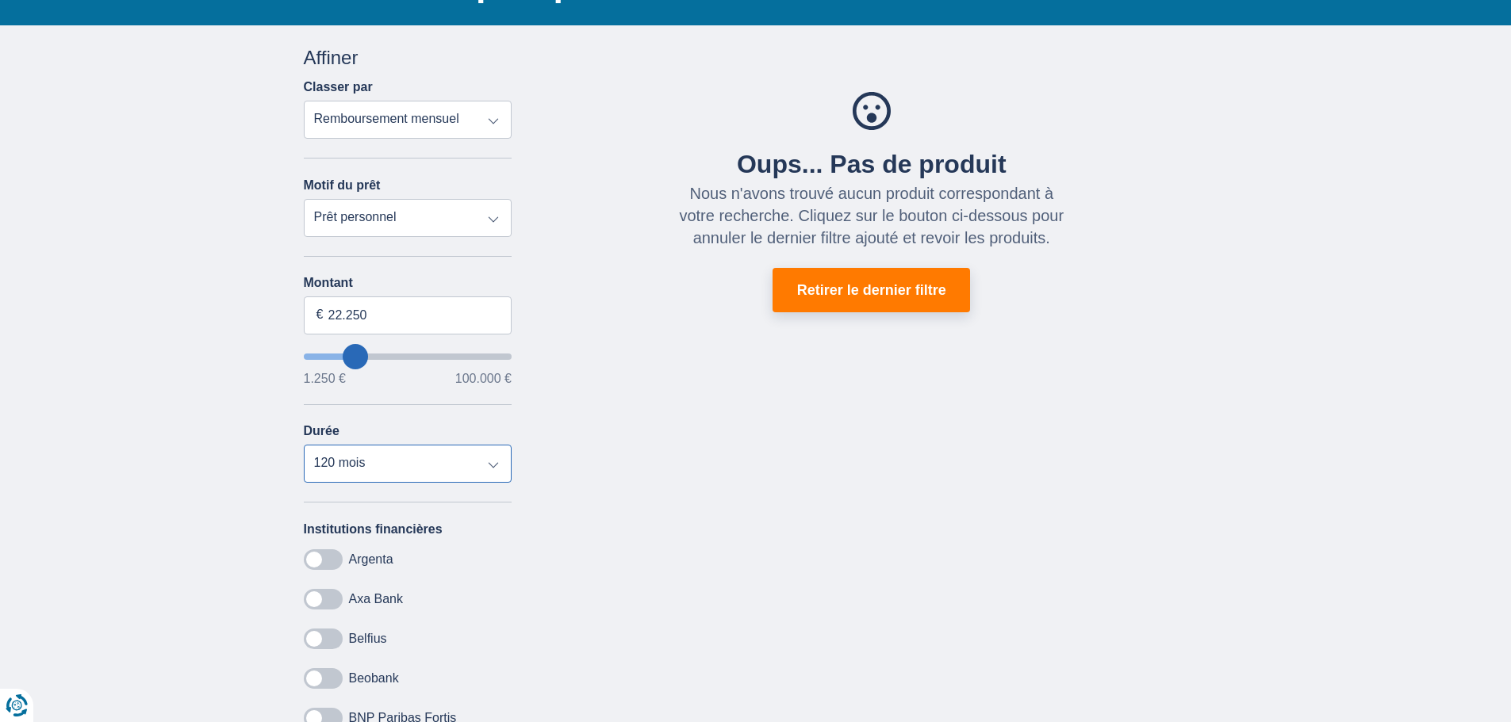
click at [397, 469] on select "12 mois 18 mois 24 mois 30 mois 36 mois 42 mois 48 mois 60 mois 72 mois 84 mois…" at bounding box center [408, 464] width 209 height 38
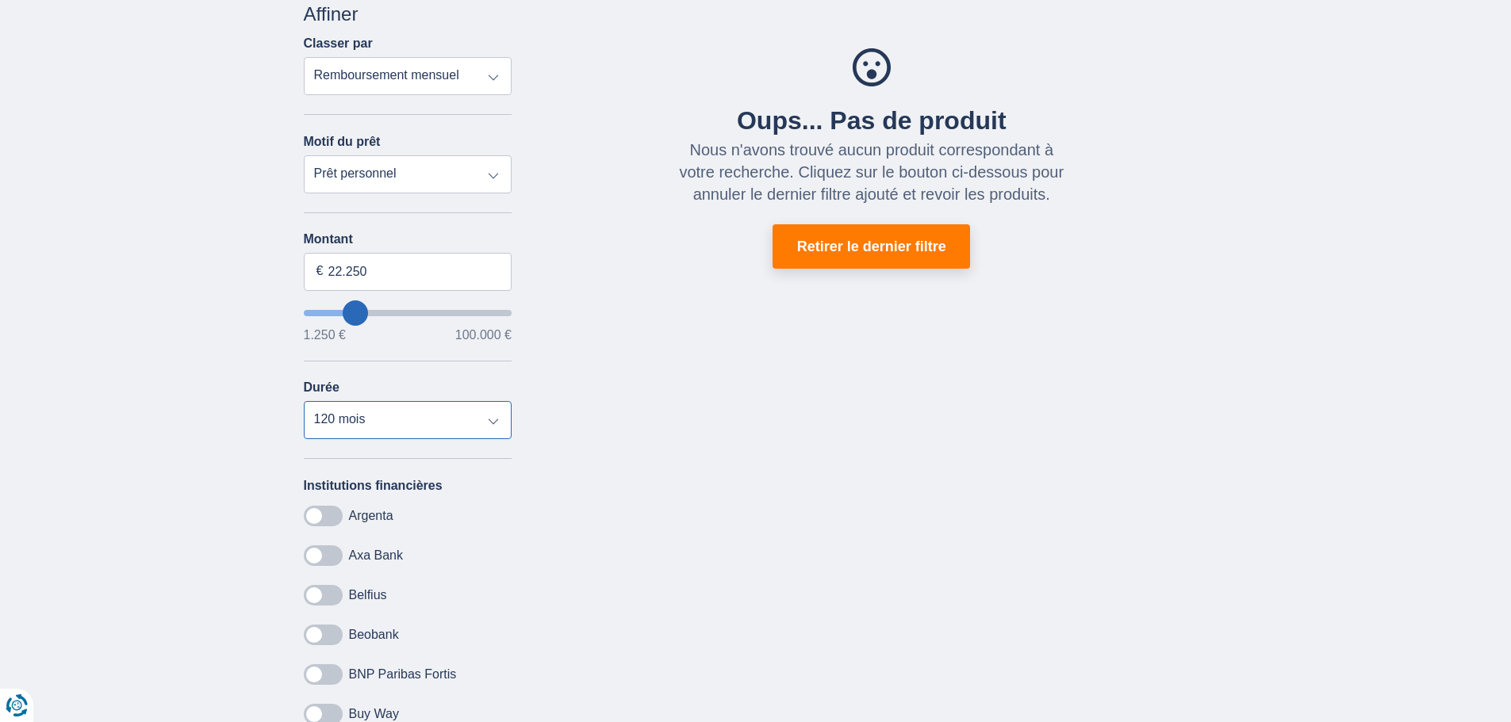
scroll to position [238, 0]
